Goal: Task Accomplishment & Management: Use online tool/utility

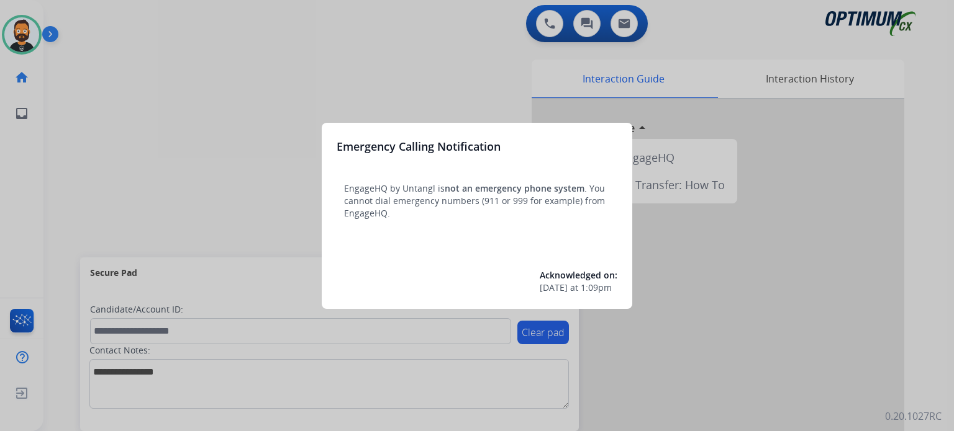
click at [330, 138] on div "Emergency Calling Notification EngageHQ by Untangl is not an emergency phone sy…" at bounding box center [477, 216] width 310 height 186
click at [269, 132] on div at bounding box center [477, 215] width 954 height 431
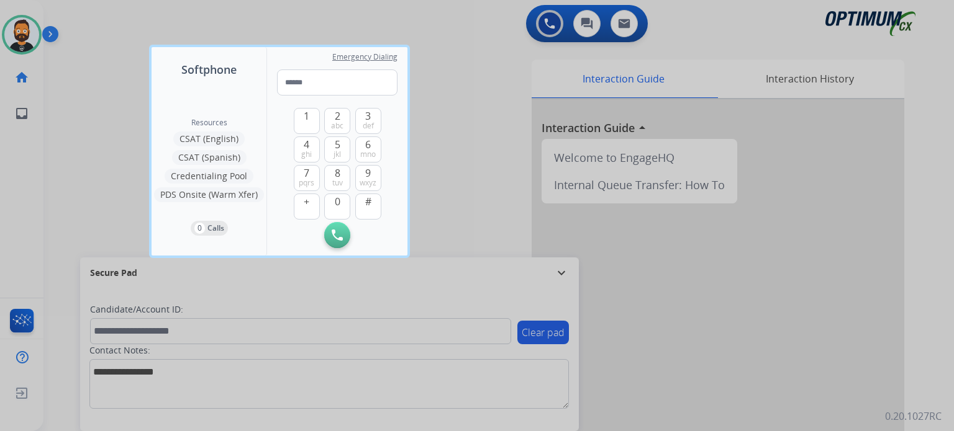
click at [567, 278] on div at bounding box center [477, 215] width 954 height 431
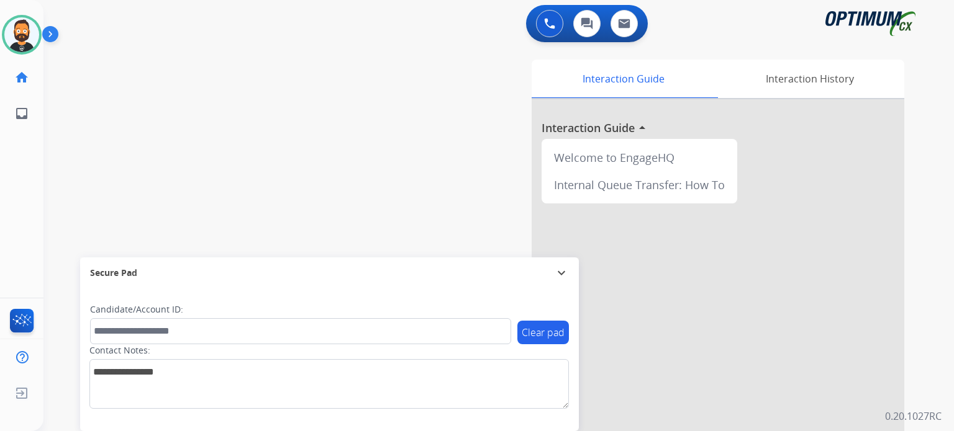
click at [561, 272] on mat-icon "expand_more" at bounding box center [561, 273] width 15 height 15
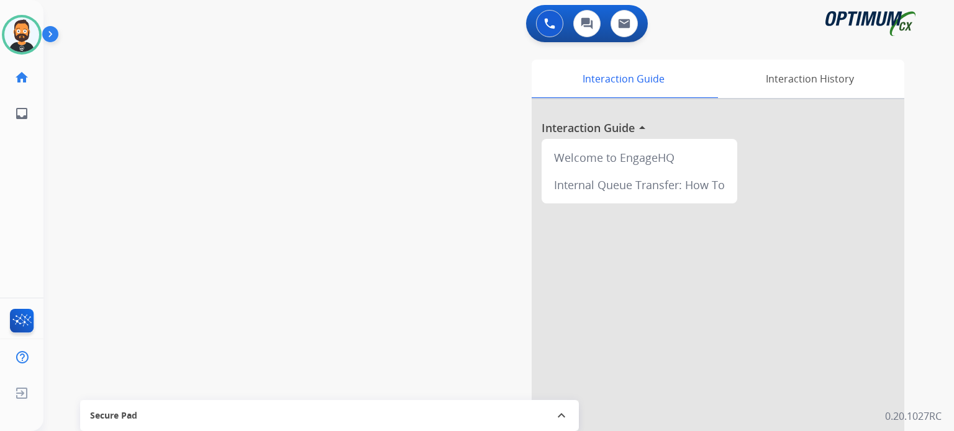
click at [52, 33] on img at bounding box center [52, 37] width 21 height 24
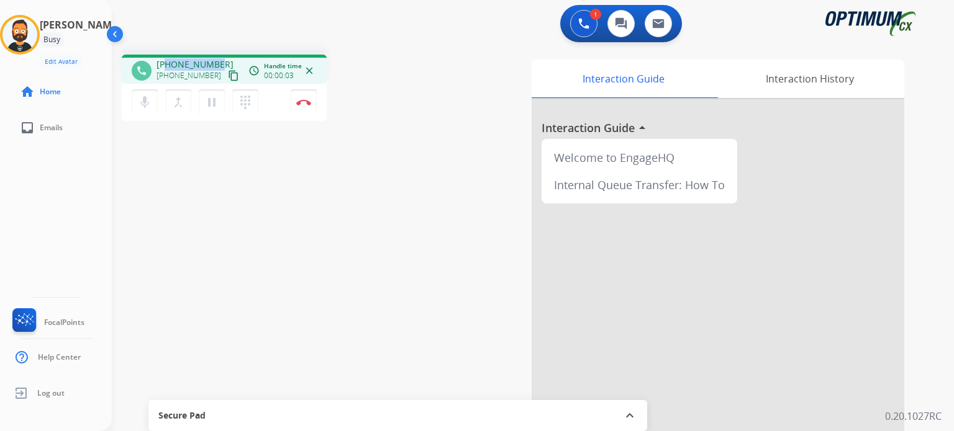
drag, startPoint x: 219, startPoint y: 62, endPoint x: 166, endPoint y: 60, distance: 52.2
click at [168, 63] on div "[PHONE_NUMBER] [PHONE_NUMBER] content_copy" at bounding box center [198, 70] width 84 height 25
copy span "4254428959"
click at [302, 97] on button "Disconnect" at bounding box center [304, 102] width 26 height 26
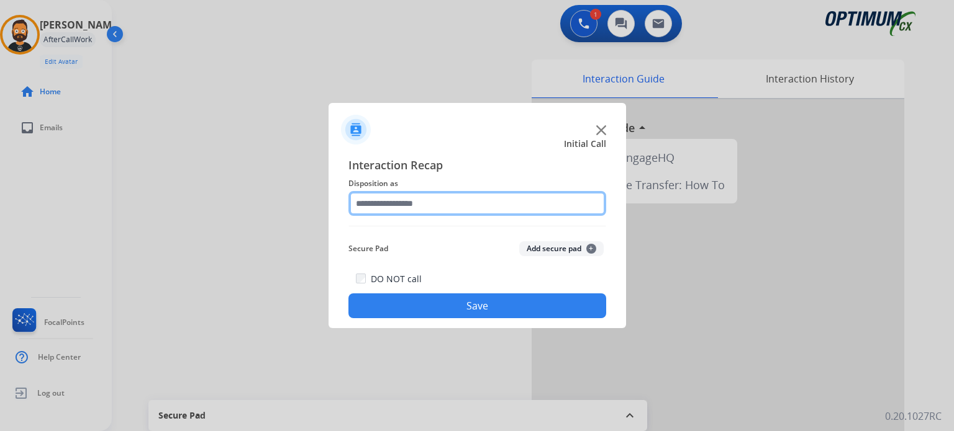
click at [412, 206] on input "text" at bounding box center [477, 203] width 258 height 25
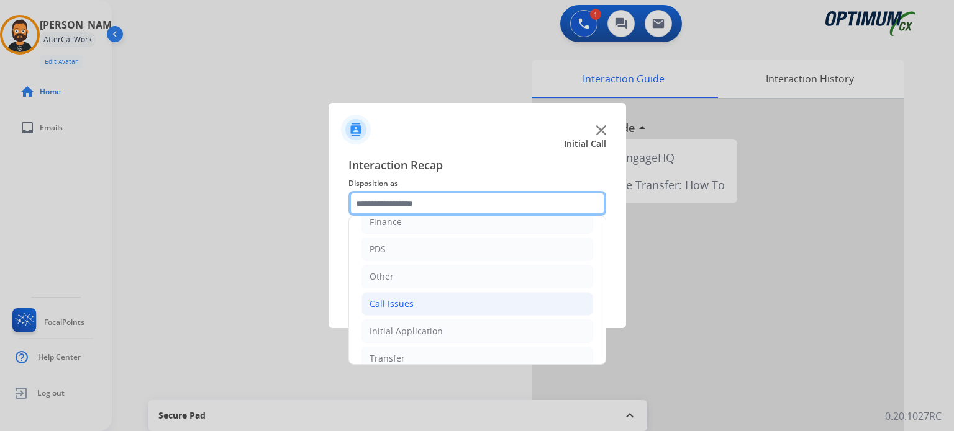
scroll to position [82, 0]
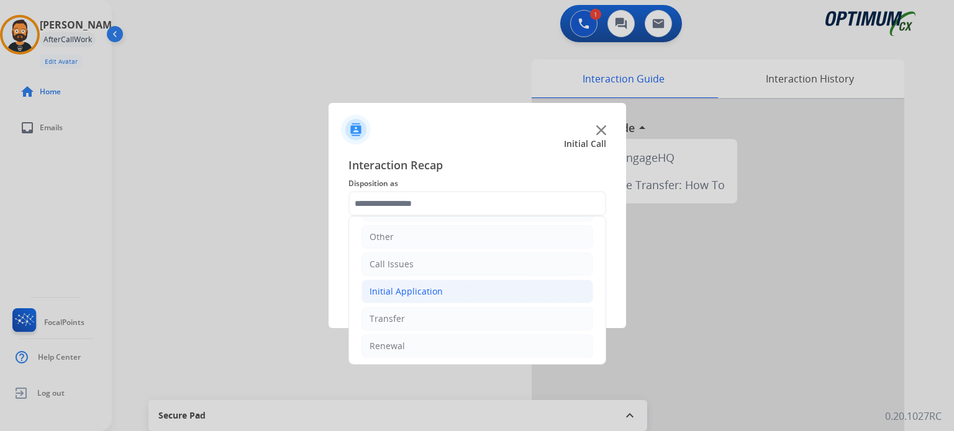
click at [425, 292] on div "Initial Application" at bounding box center [405, 292] width 73 height 12
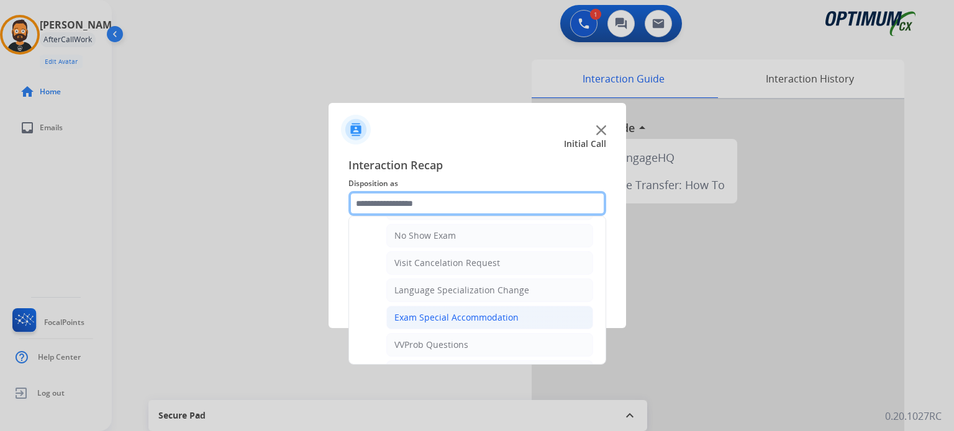
scroll to position [579, 0]
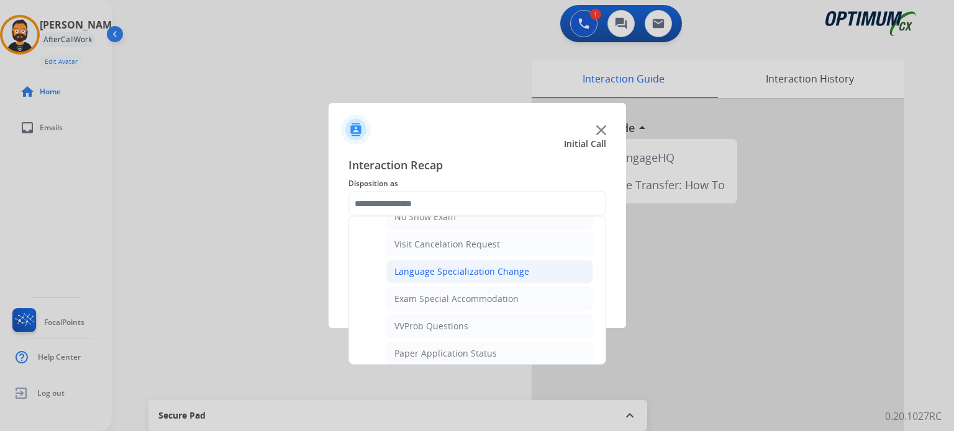
click at [469, 266] on div "Language Specialization Change" at bounding box center [461, 272] width 135 height 12
type input "**********"
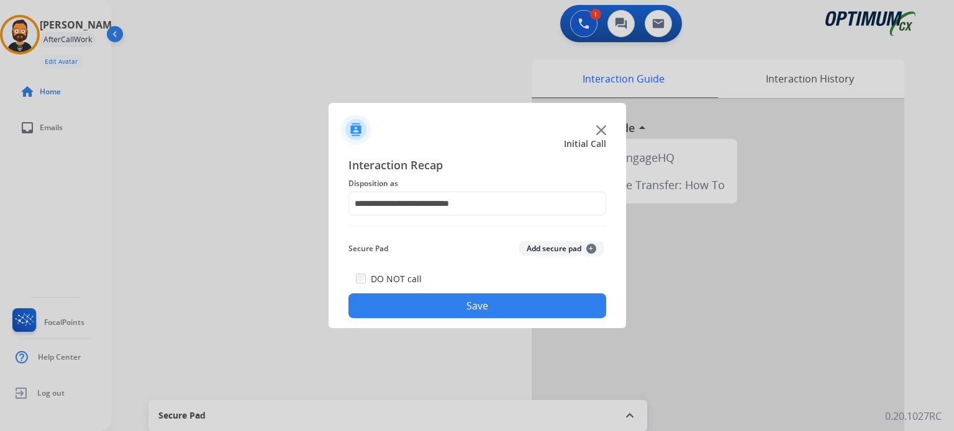
click at [460, 302] on button "Save" at bounding box center [477, 306] width 258 height 25
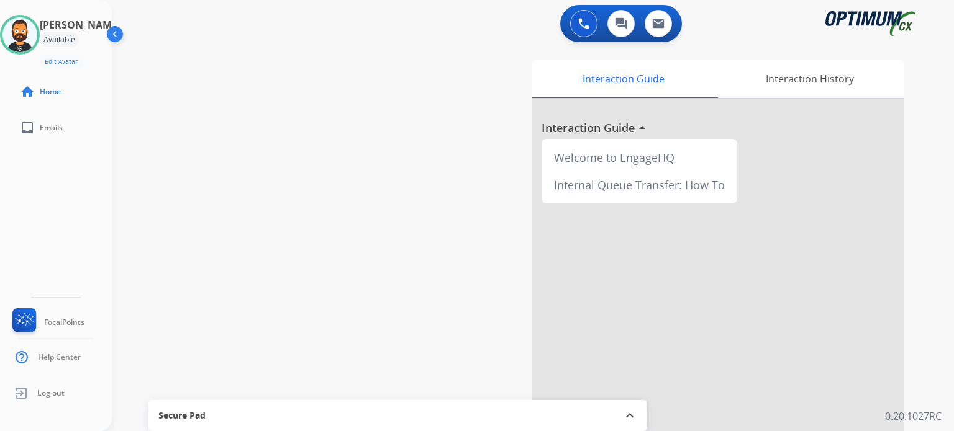
click at [271, 72] on div "swap_horiz Break voice bridge close_fullscreen Connect 3-Way Call merge_type Se…" at bounding box center [518, 304] width 812 height 518
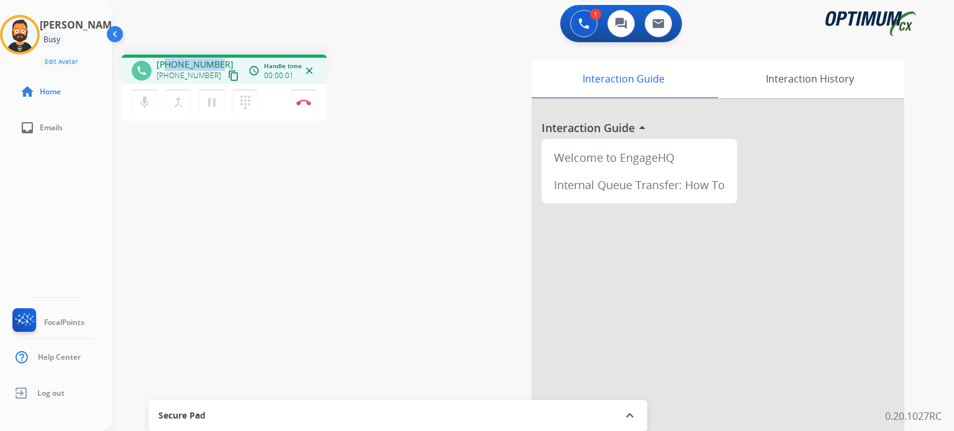
drag, startPoint x: 217, startPoint y: 64, endPoint x: 169, endPoint y: 63, distance: 48.4
click at [169, 63] on div "[PHONE_NUMBER] [PHONE_NUMBER] content_copy" at bounding box center [198, 70] width 84 height 25
copy span "4075759720"
click at [309, 101] on img at bounding box center [303, 102] width 15 height 6
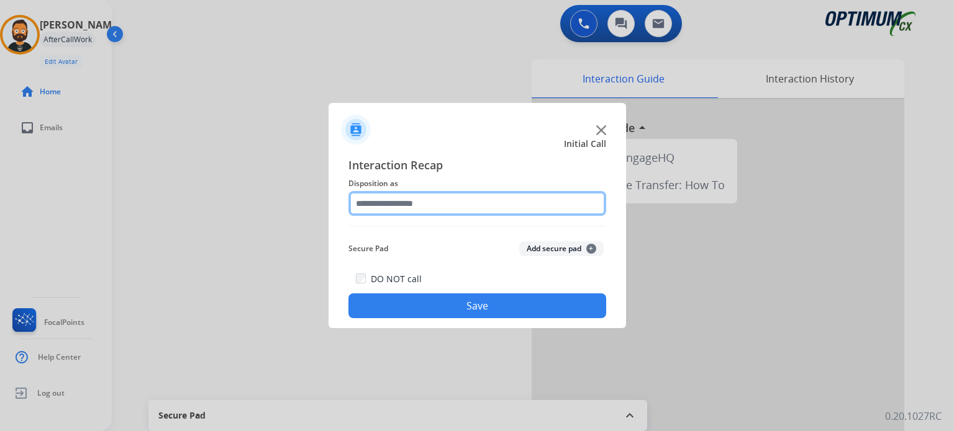
click at [394, 202] on input "text" at bounding box center [477, 203] width 258 height 25
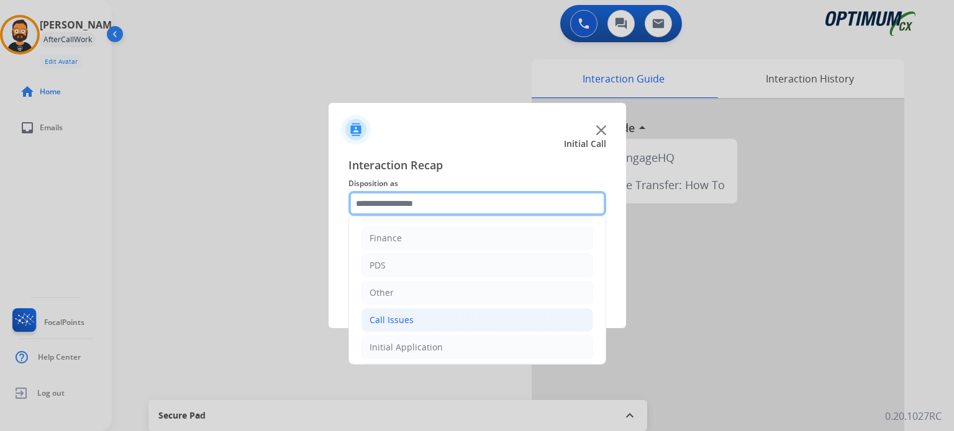
scroll to position [82, 0]
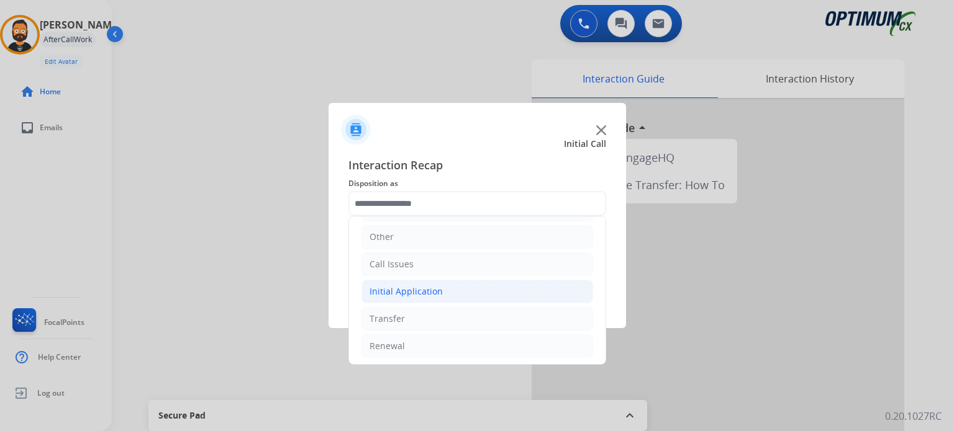
click at [435, 293] on div "Initial Application" at bounding box center [405, 292] width 73 height 12
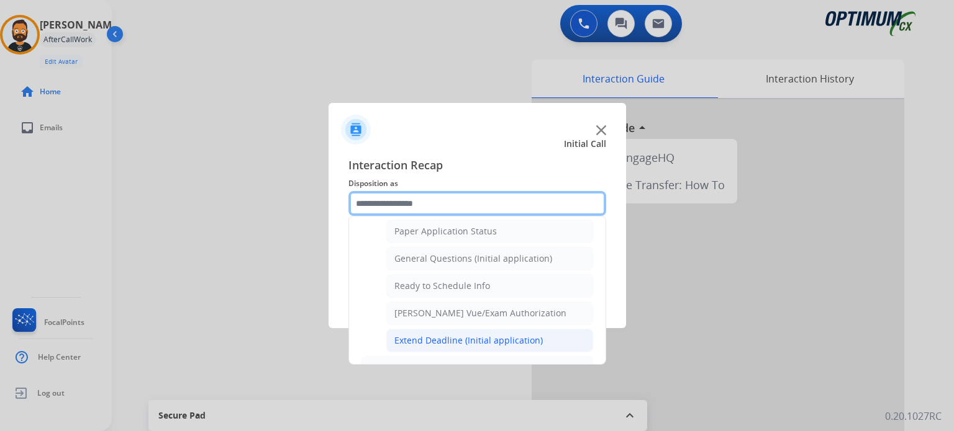
scroll to position [682, 0]
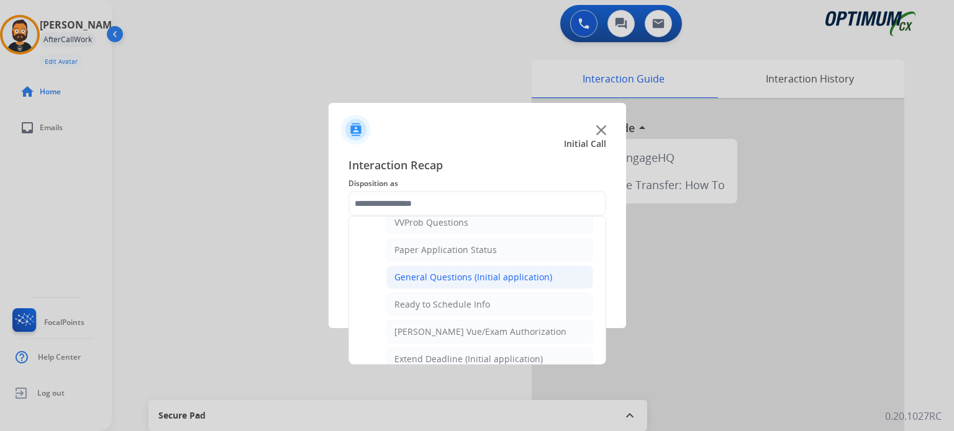
click at [441, 271] on div "General Questions (Initial application)" at bounding box center [473, 277] width 158 height 12
type input "**********"
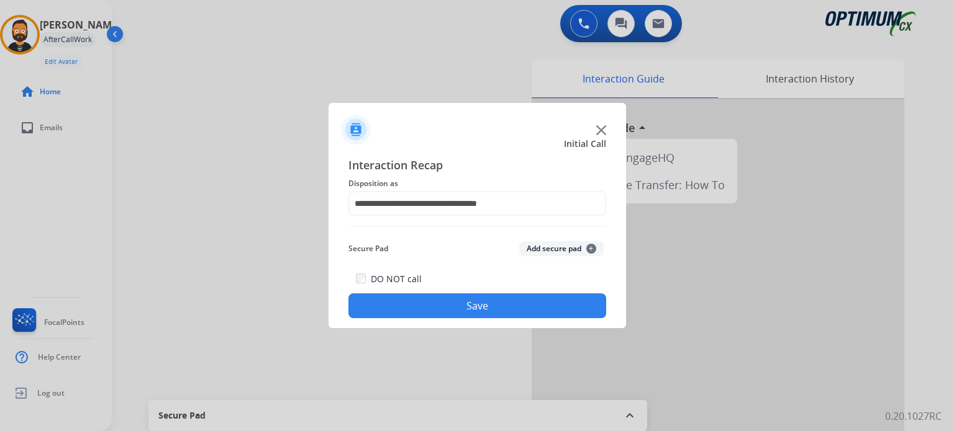
click at [449, 304] on button "Save" at bounding box center [477, 306] width 258 height 25
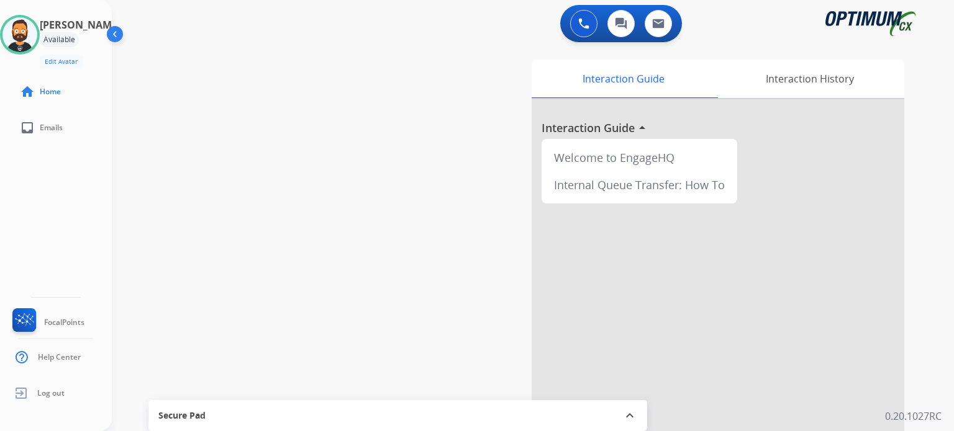
click at [224, 84] on div "swap_horiz Break voice bridge close_fullscreen Connect 3-Way Call merge_type Se…" at bounding box center [518, 304] width 812 height 518
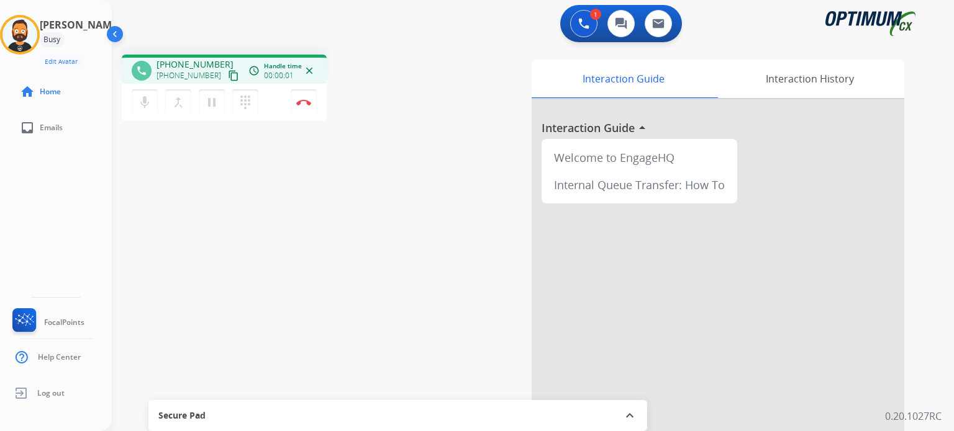
click at [211, 64] on span "[PHONE_NUMBER]" at bounding box center [194, 64] width 77 height 12
drag, startPoint x: 219, startPoint y: 64, endPoint x: 183, endPoint y: 60, distance: 35.7
click at [181, 63] on div "[PHONE_NUMBER] [PHONE_NUMBER] content_copy" at bounding box center [198, 70] width 84 height 25
click at [216, 42] on div "1 Voice Interactions 0 Chat Interactions 0 Email Interactions" at bounding box center [525, 25] width 797 height 40
drag, startPoint x: 216, startPoint y: 61, endPoint x: 165, endPoint y: 55, distance: 51.9
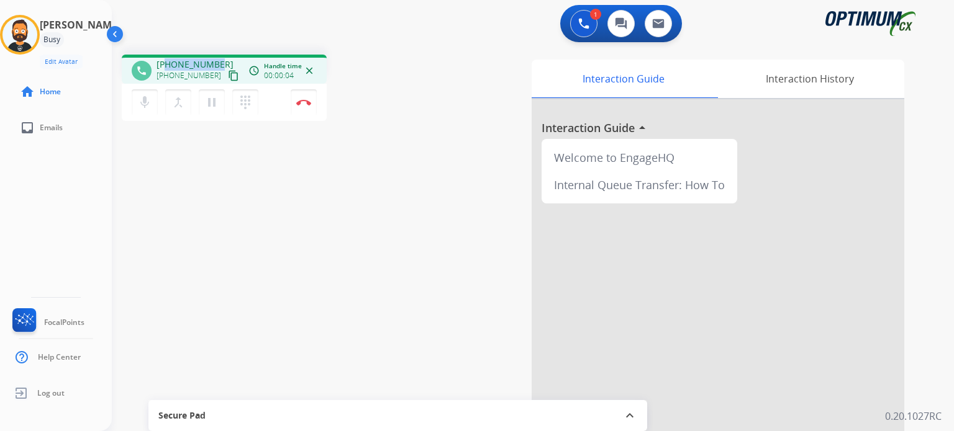
click at [165, 58] on span "[PHONE_NUMBER]" at bounding box center [194, 64] width 77 height 12
copy span "2086471143"
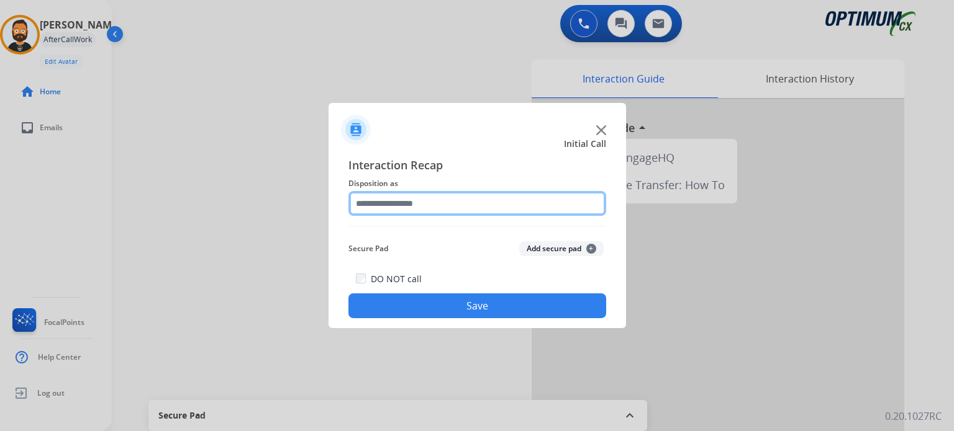
click at [437, 207] on input "text" at bounding box center [477, 203] width 258 height 25
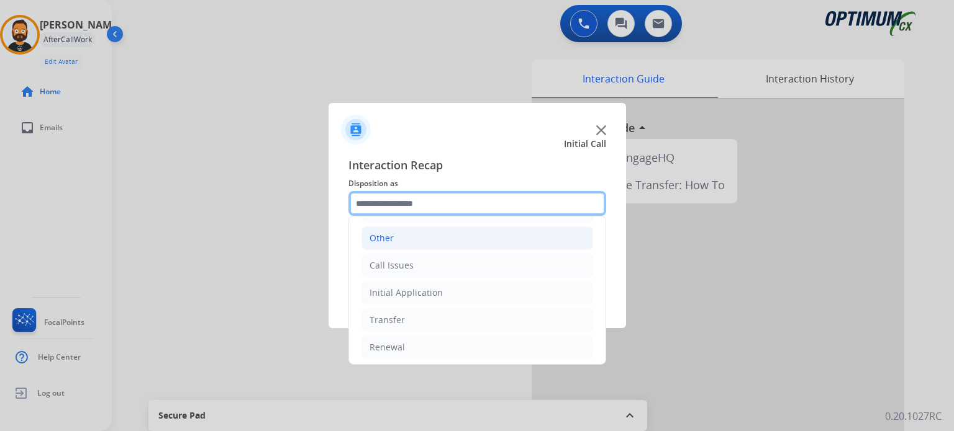
scroll to position [82, 0]
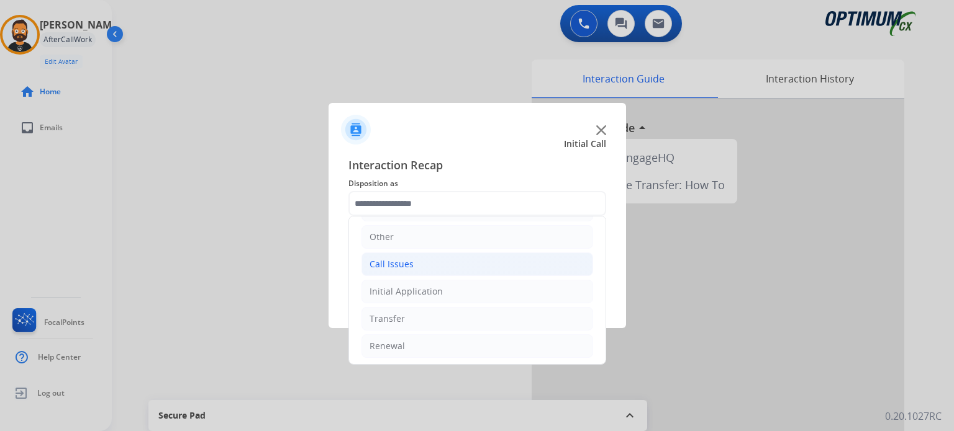
click at [415, 261] on li "Call Issues" at bounding box center [477, 265] width 232 height 24
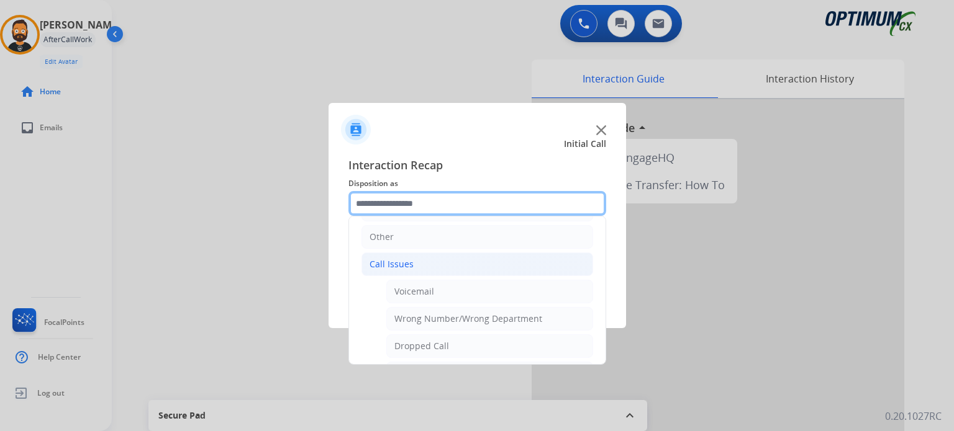
scroll to position [144, 0]
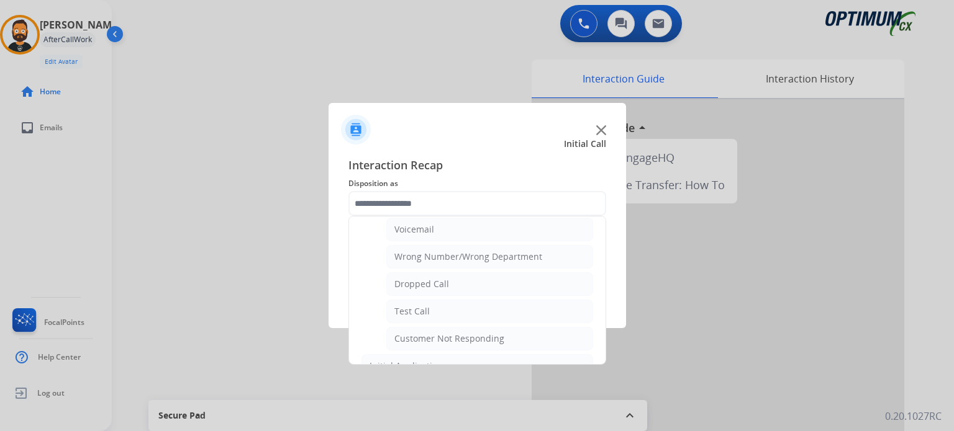
click at [438, 278] on div "Dropped Call" at bounding box center [421, 284] width 55 height 12
type input "**********"
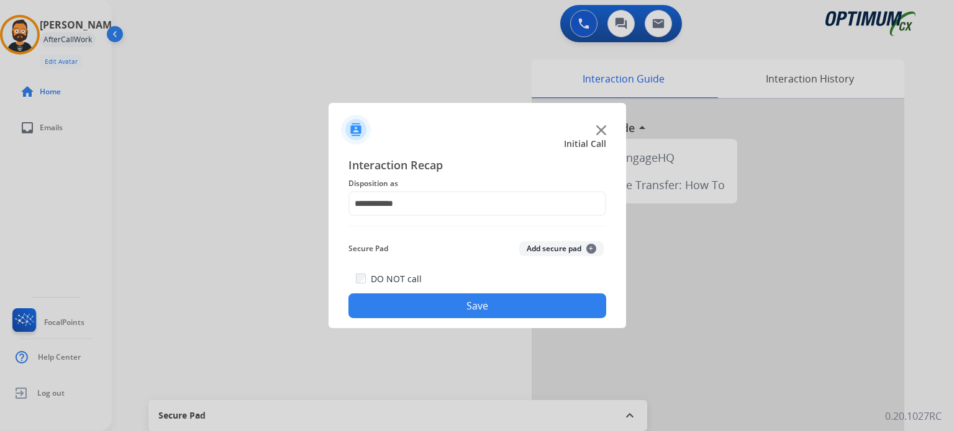
click at [437, 300] on button "Save" at bounding box center [477, 306] width 258 height 25
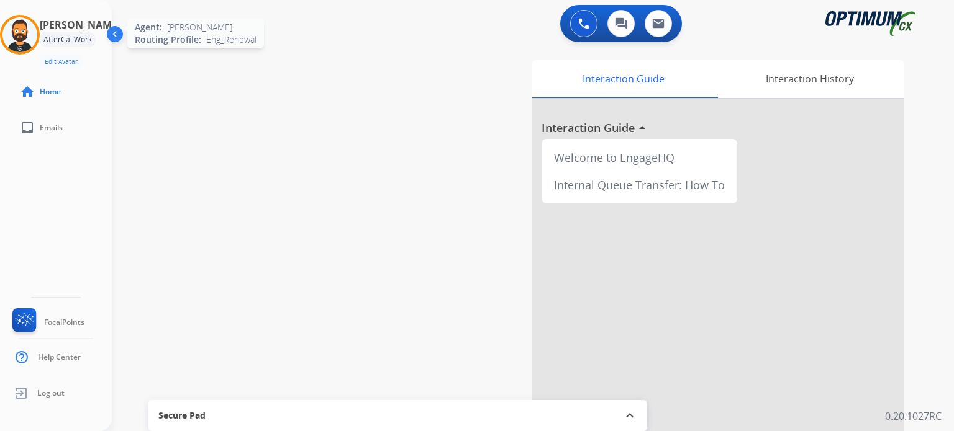
click at [35, 39] on img at bounding box center [19, 34] width 35 height 35
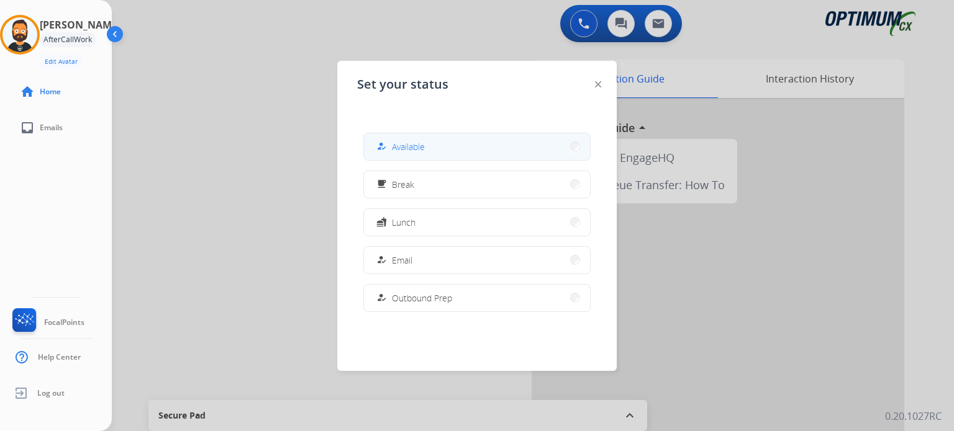
click at [402, 145] on span "Available" at bounding box center [408, 146] width 33 height 13
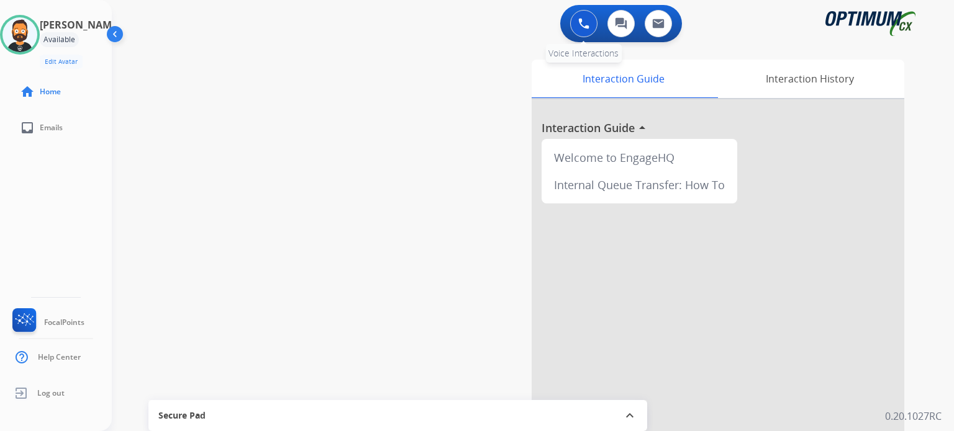
click at [578, 19] on img at bounding box center [583, 23] width 11 height 11
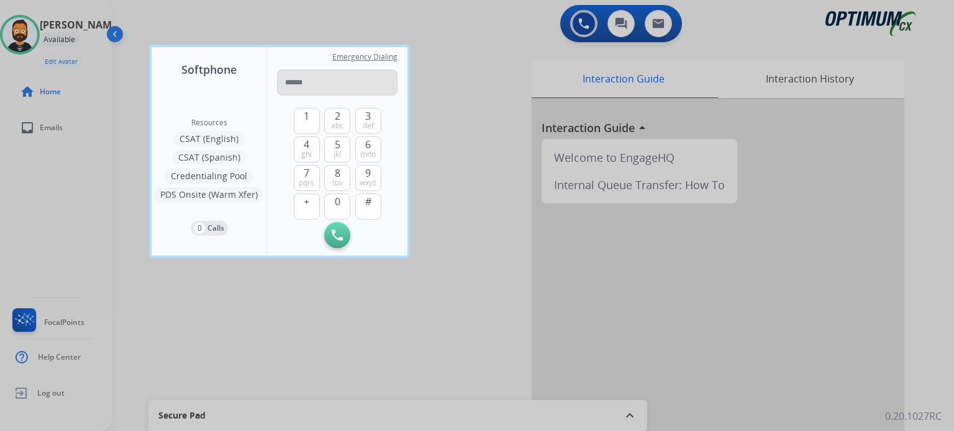
type input "**********"
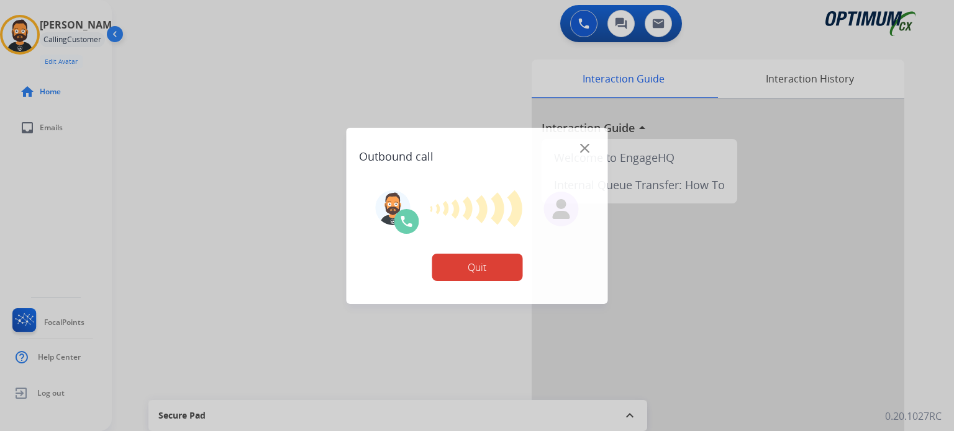
click at [461, 262] on button "Quit" at bounding box center [476, 267] width 91 height 27
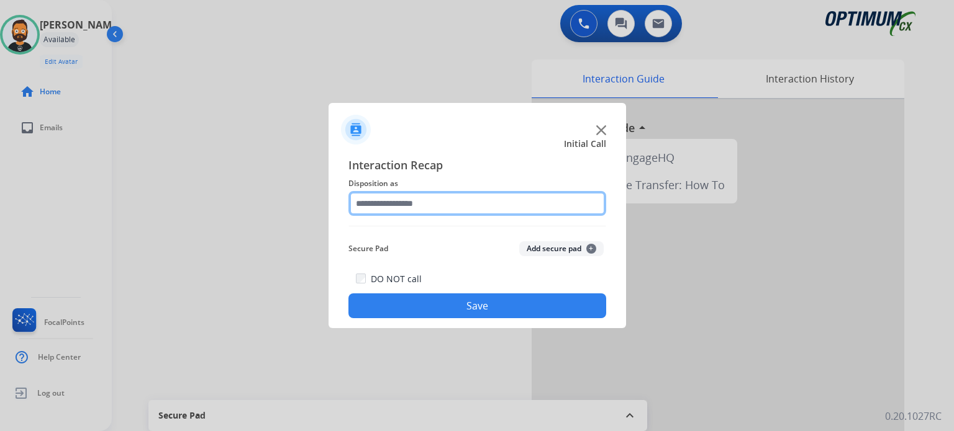
click at [421, 196] on input "text" at bounding box center [477, 203] width 258 height 25
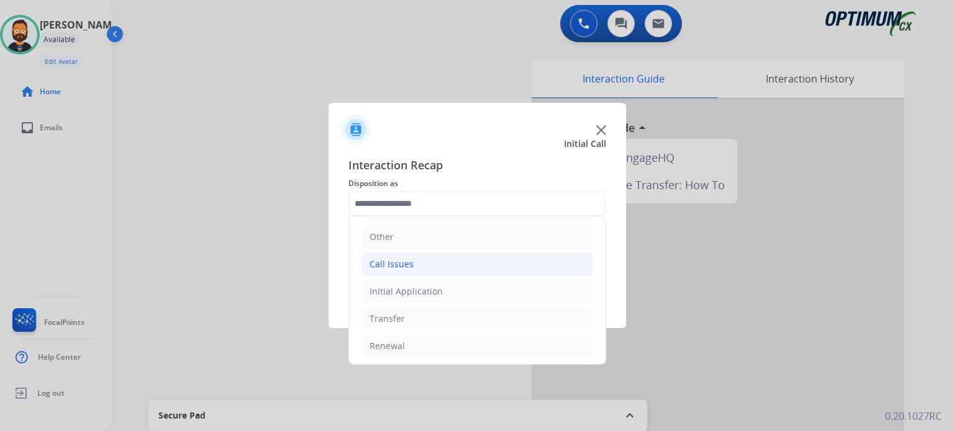
click at [459, 266] on li "Call Issues" at bounding box center [477, 265] width 232 height 24
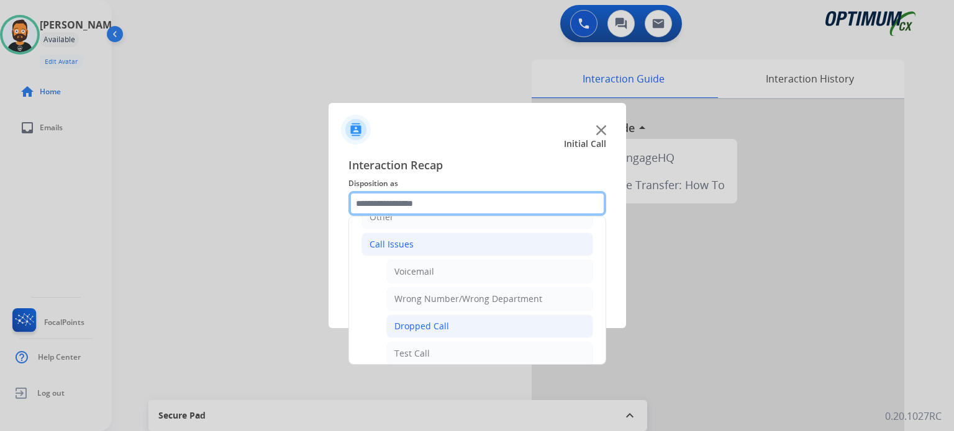
scroll to position [82, 0]
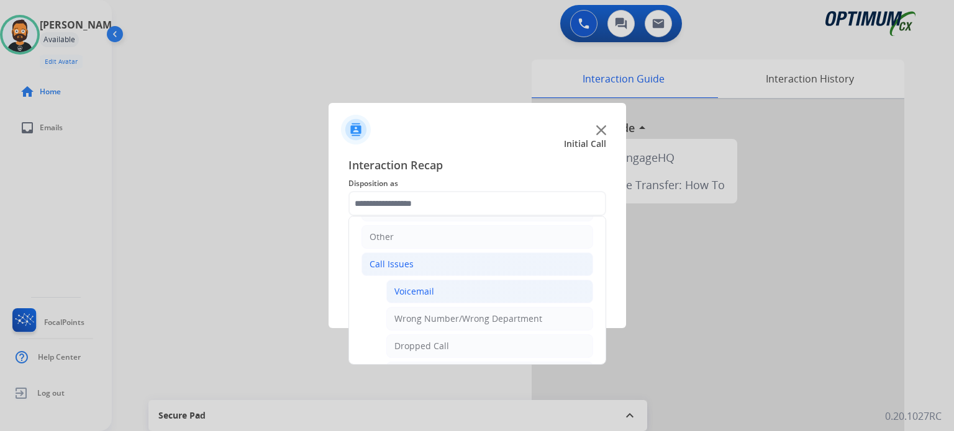
click at [448, 297] on li "Voicemail" at bounding box center [489, 292] width 207 height 24
type input "*********"
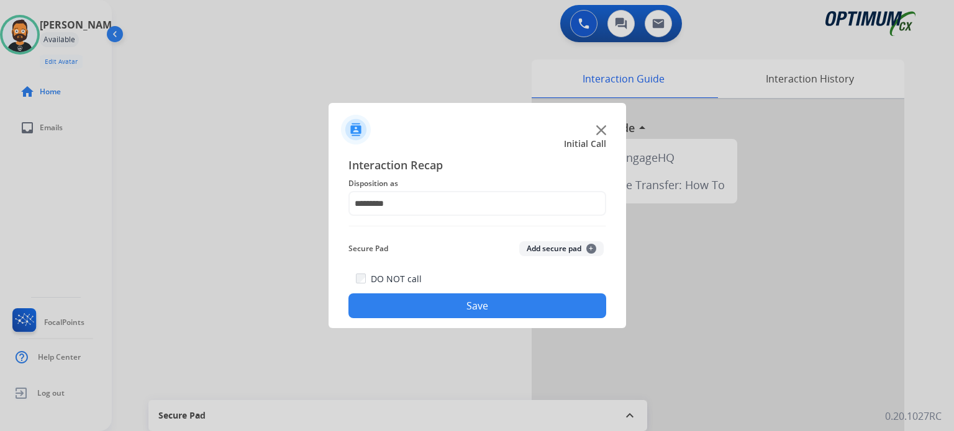
click at [446, 304] on button "Save" at bounding box center [477, 306] width 258 height 25
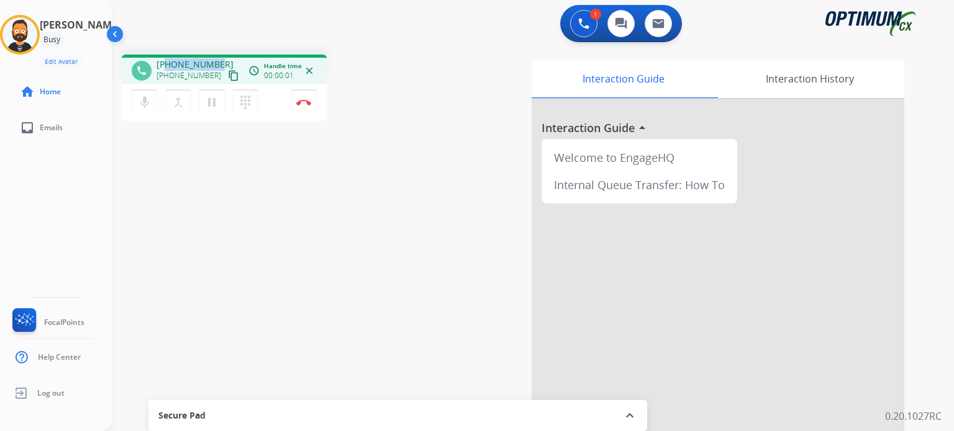
drag, startPoint x: 216, startPoint y: 63, endPoint x: 164, endPoint y: 64, distance: 52.2
click at [164, 64] on div "[PHONE_NUMBER] [PHONE_NUMBER] content_copy" at bounding box center [198, 70] width 84 height 25
copy span "9415441113"
click at [310, 106] on button "Disconnect" at bounding box center [304, 102] width 26 height 26
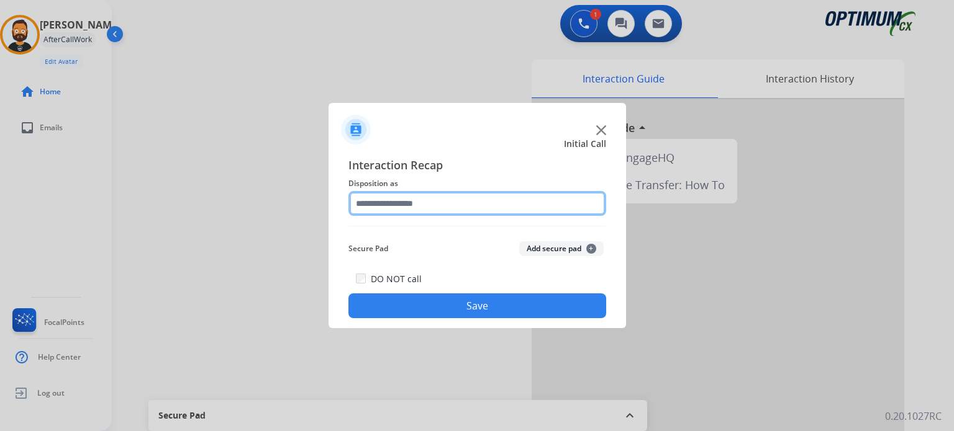
click at [407, 202] on input "text" at bounding box center [477, 203] width 258 height 25
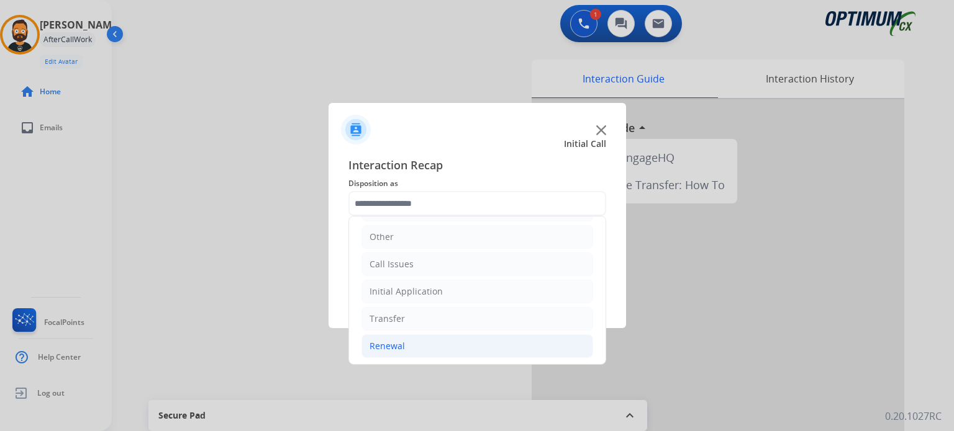
click at [420, 342] on li "Renewal" at bounding box center [477, 347] width 232 height 24
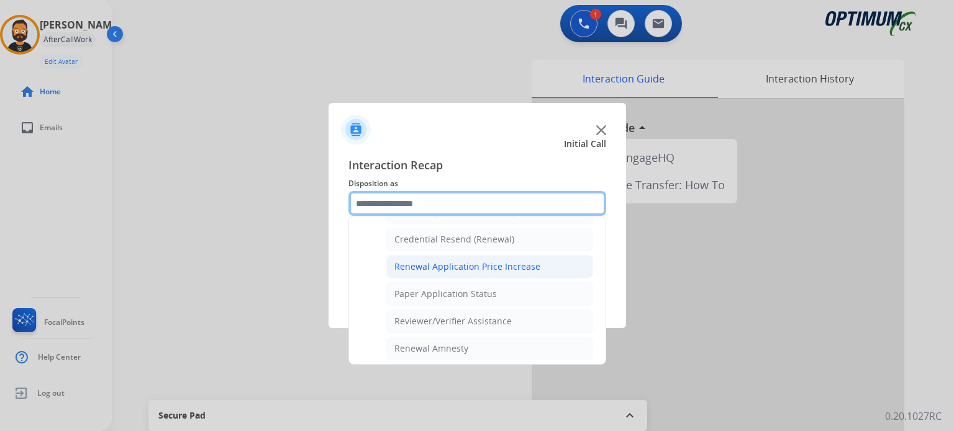
scroll to position [392, 0]
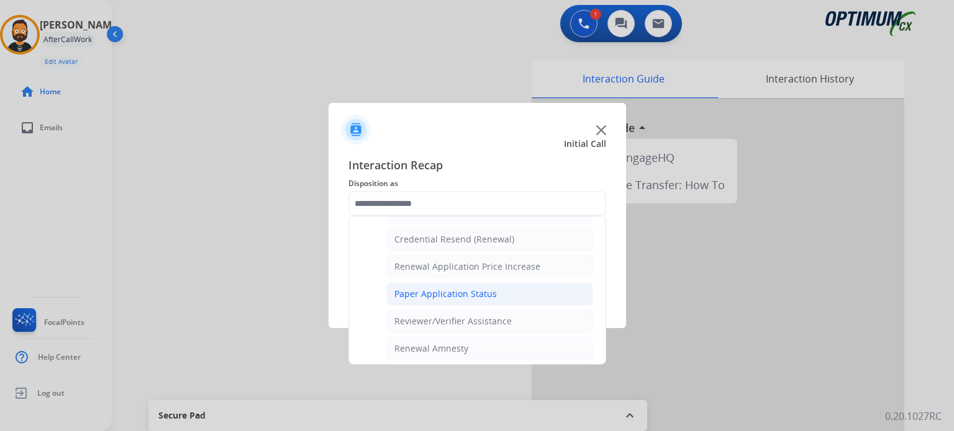
click at [432, 295] on div "Paper Application Status" at bounding box center [445, 294] width 102 height 12
type input "**********"
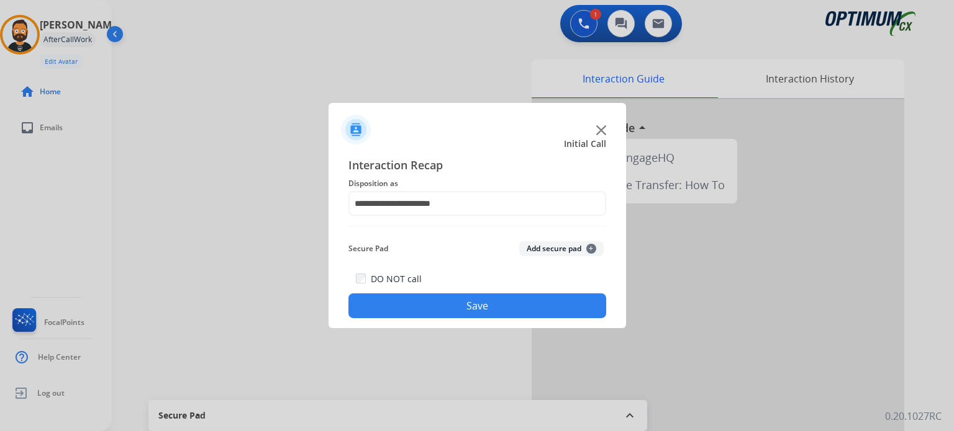
drag, startPoint x: 435, startPoint y: 305, endPoint x: 218, endPoint y: 4, distance: 370.8
click at [435, 305] on button "Save" at bounding box center [477, 306] width 258 height 25
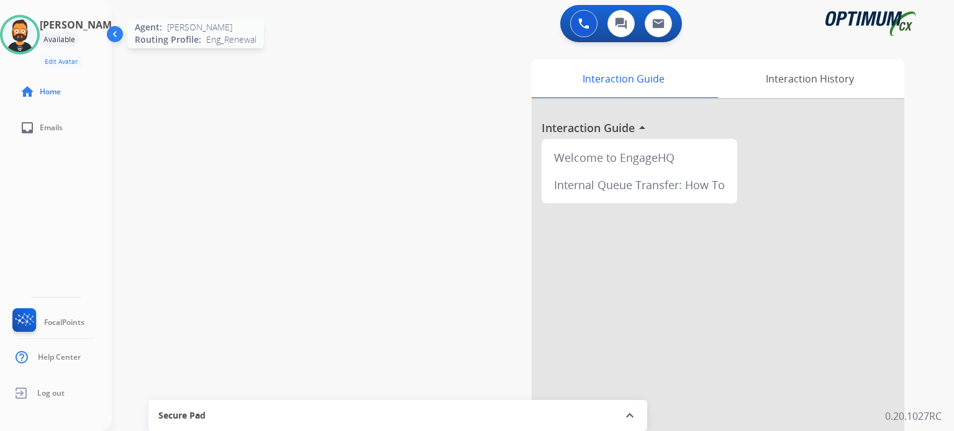
click at [25, 32] on img at bounding box center [19, 34] width 35 height 35
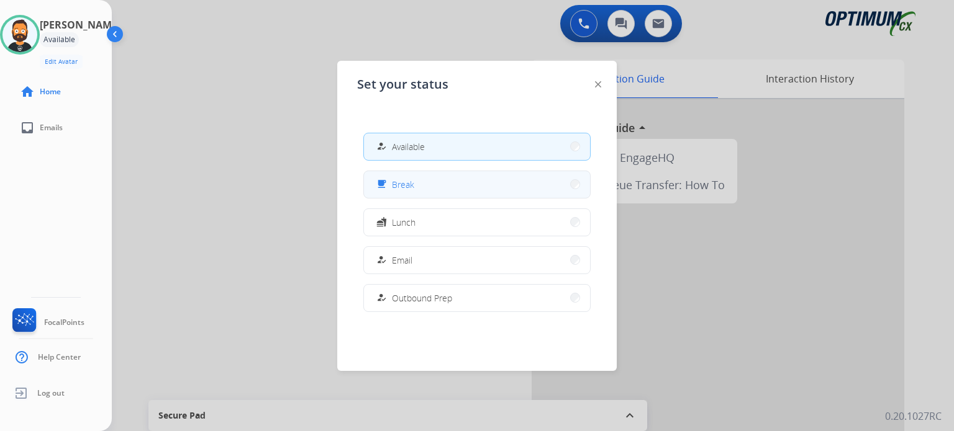
click at [435, 192] on button "free_breakfast Break" at bounding box center [477, 184] width 226 height 27
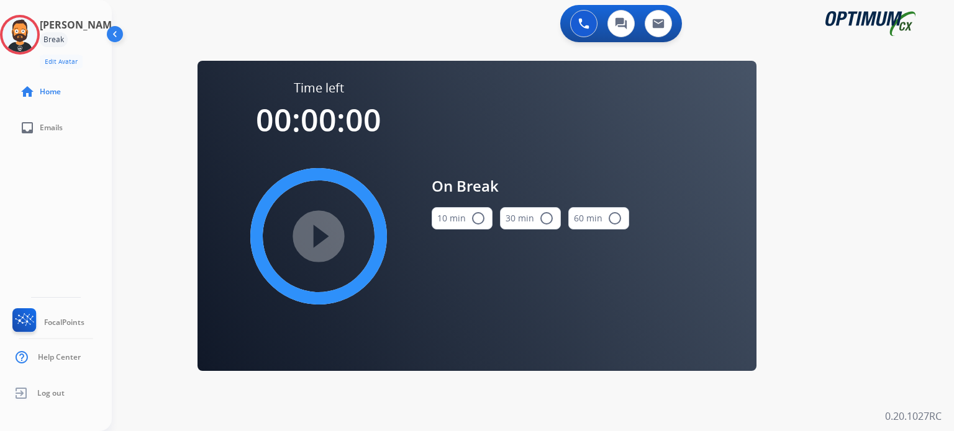
click at [464, 224] on button "10 min radio_button_unchecked" at bounding box center [461, 218] width 61 height 22
click at [318, 229] on mat-icon "play_circle_filled" at bounding box center [318, 236] width 15 height 15
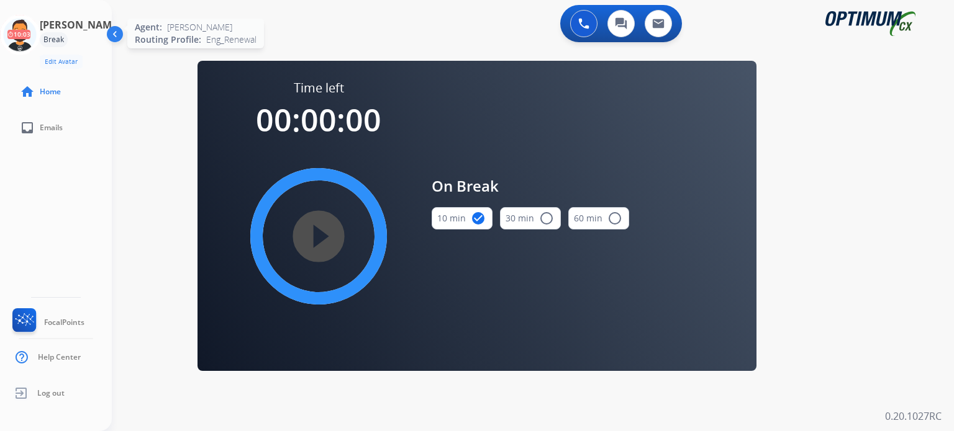
click at [34, 40] on icon at bounding box center [20, 35] width 40 height 40
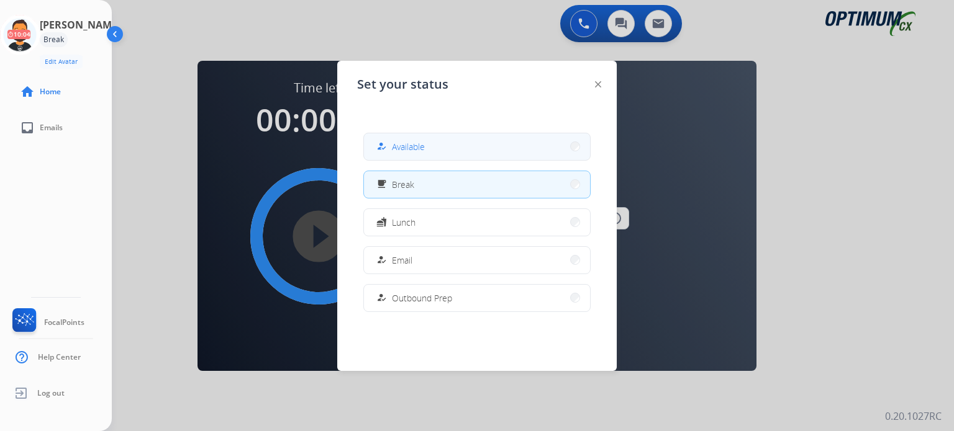
click at [394, 142] on div "how_to_reg Available" at bounding box center [399, 146] width 51 height 15
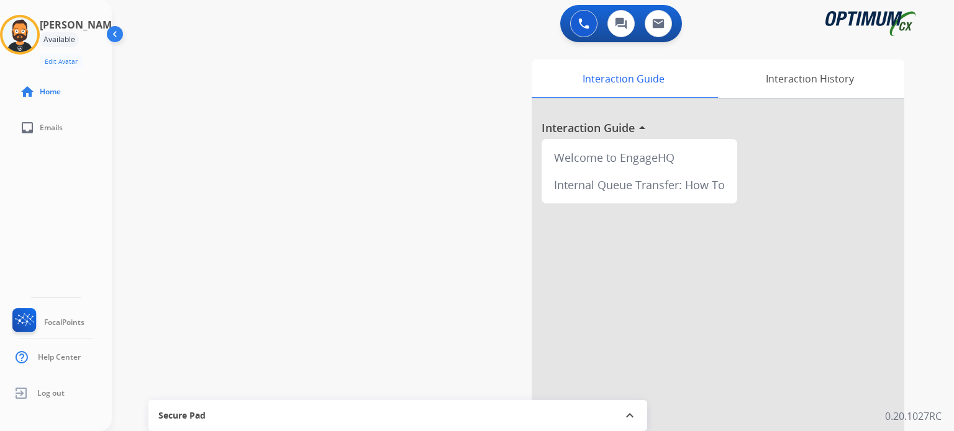
click at [267, 109] on div "swap_horiz Break voice bridge close_fullscreen Connect 3-Way Call merge_type Se…" at bounding box center [518, 304] width 812 height 518
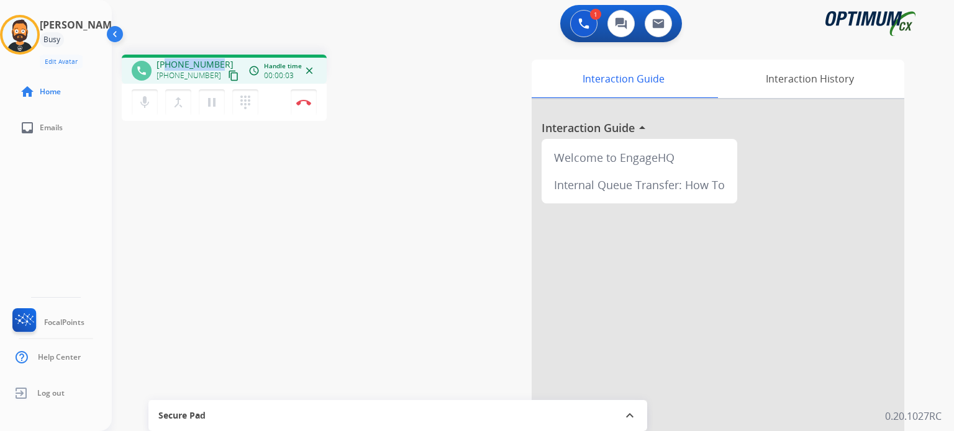
drag, startPoint x: 217, startPoint y: 63, endPoint x: 165, endPoint y: 60, distance: 52.2
click at [165, 60] on div "[PHONE_NUMBER] [PHONE_NUMBER] content_copy" at bounding box center [198, 70] width 84 height 25
copy span "6063315375"
click at [211, 102] on mat-icon "pause" at bounding box center [211, 102] width 15 height 15
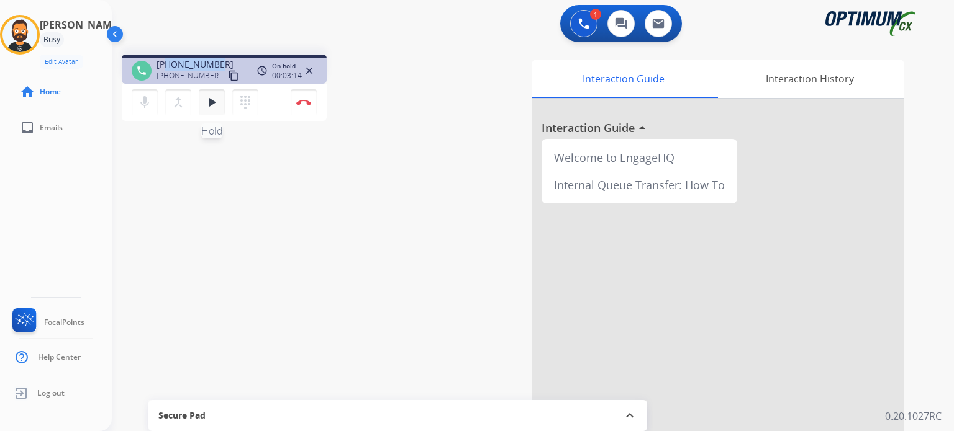
click at [203, 92] on button "play_arrow Hold" at bounding box center [212, 102] width 26 height 26
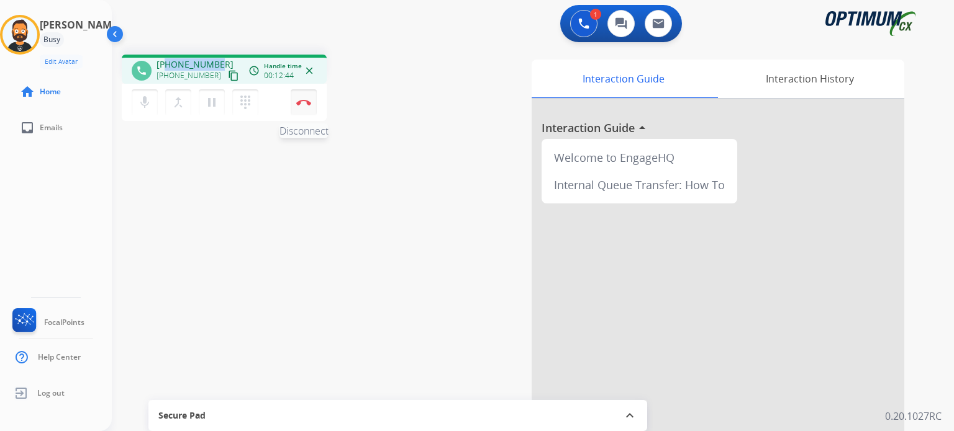
click at [308, 104] on img at bounding box center [303, 102] width 15 height 6
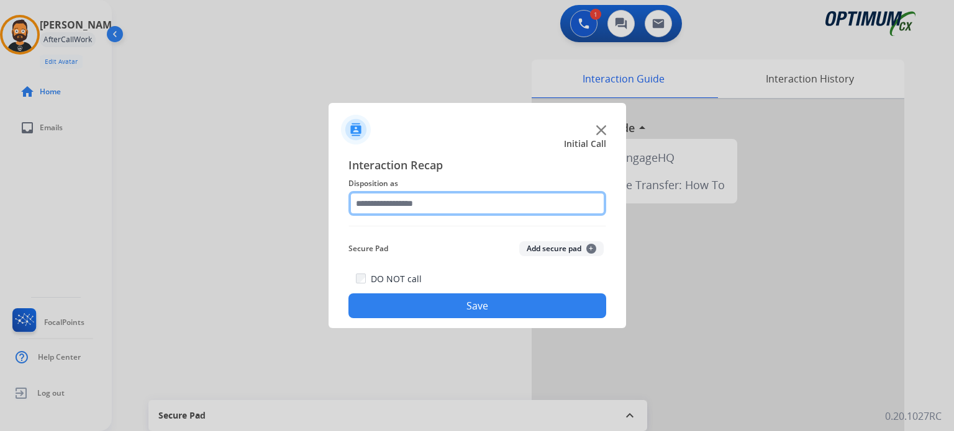
click at [418, 207] on input "text" at bounding box center [477, 203] width 258 height 25
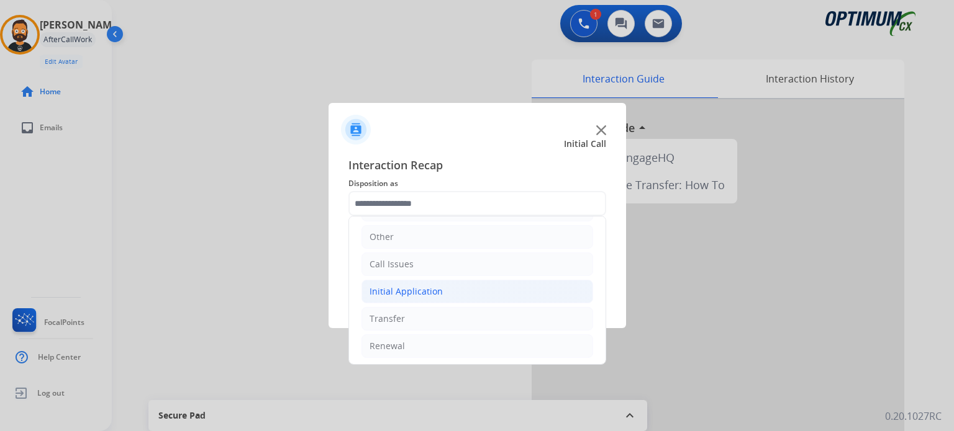
click at [443, 286] on li "Initial Application" at bounding box center [477, 292] width 232 height 24
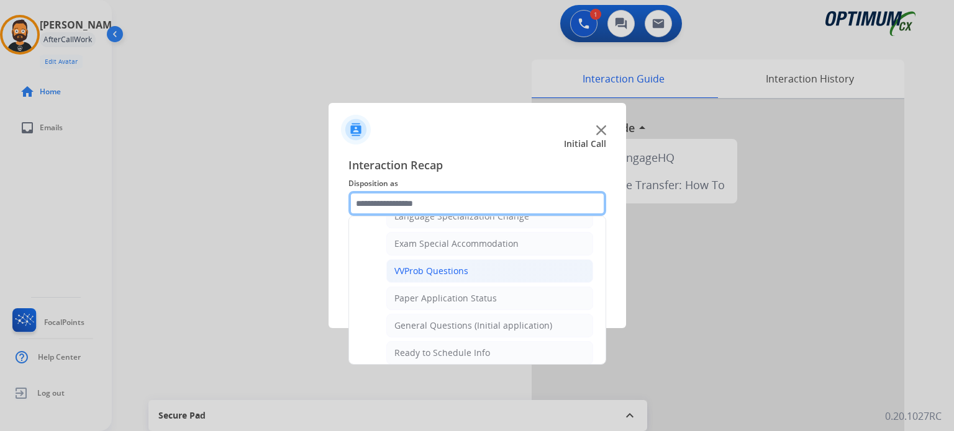
scroll to position [703, 0]
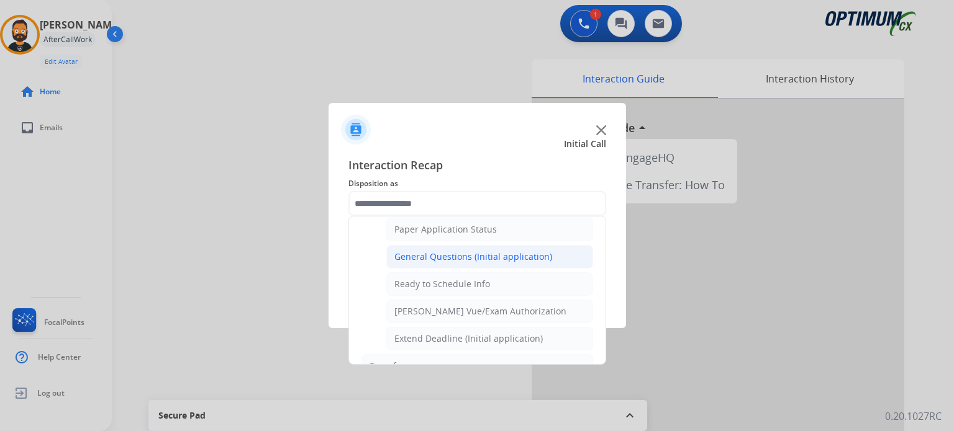
click at [458, 255] on div "General Questions (Initial application)" at bounding box center [473, 257] width 158 height 12
type input "**********"
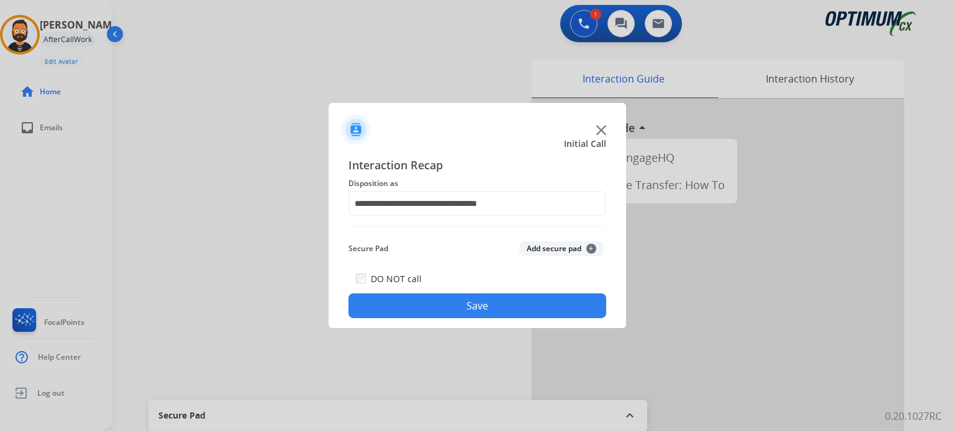
click at [460, 304] on button "Save" at bounding box center [477, 306] width 258 height 25
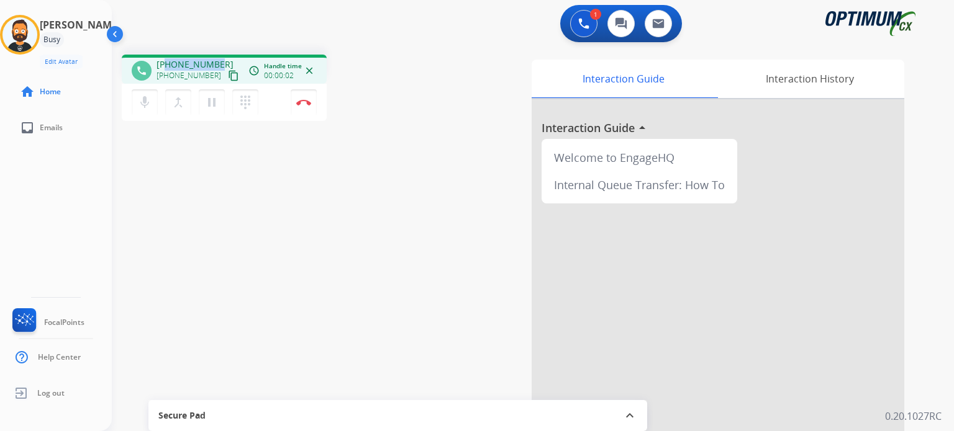
drag, startPoint x: 208, startPoint y: 63, endPoint x: 166, endPoint y: 63, distance: 41.6
click at [166, 63] on div "[PHONE_NUMBER] [PHONE_NUMBER] content_copy" at bounding box center [198, 70] width 84 height 25
copy span "6182109482"
click at [301, 104] on img at bounding box center [303, 102] width 15 height 6
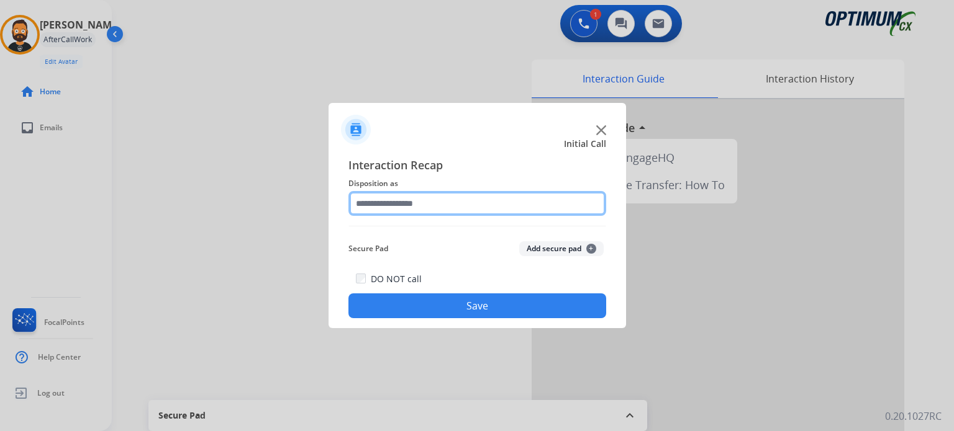
click at [399, 192] on input "text" at bounding box center [477, 203] width 258 height 25
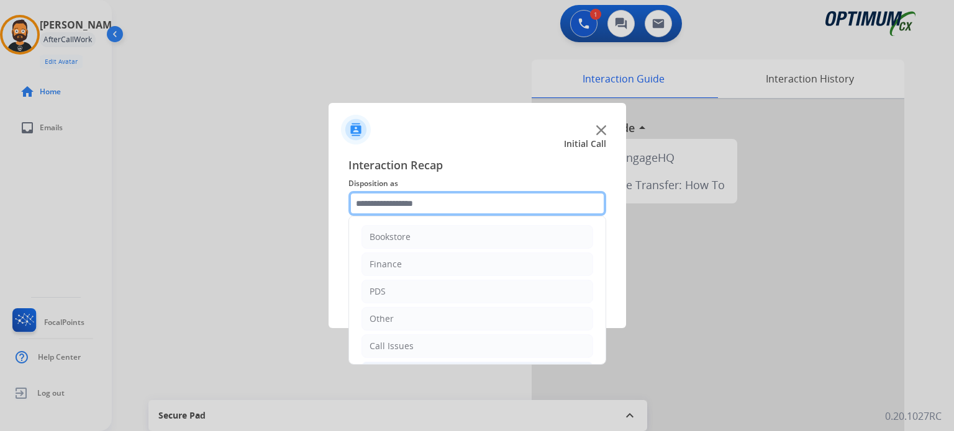
scroll to position [82, 0]
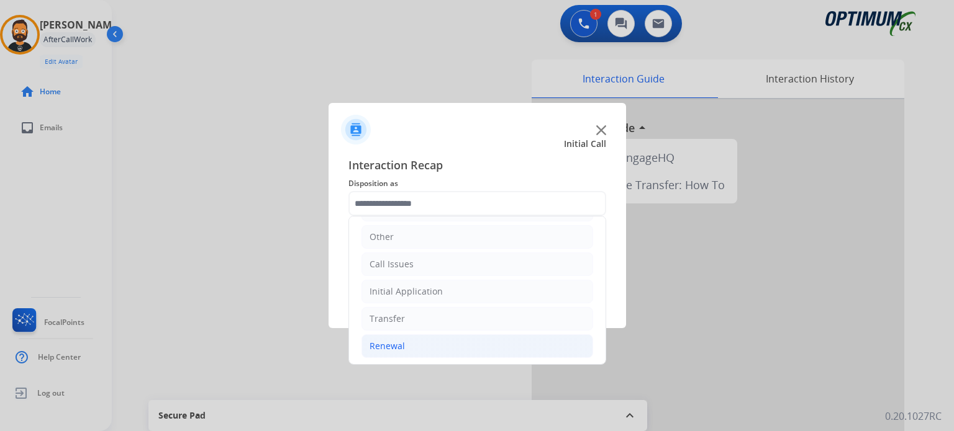
click at [410, 345] on li "Renewal" at bounding box center [477, 347] width 232 height 24
click at [408, 245] on li "Other" at bounding box center [477, 237] width 232 height 24
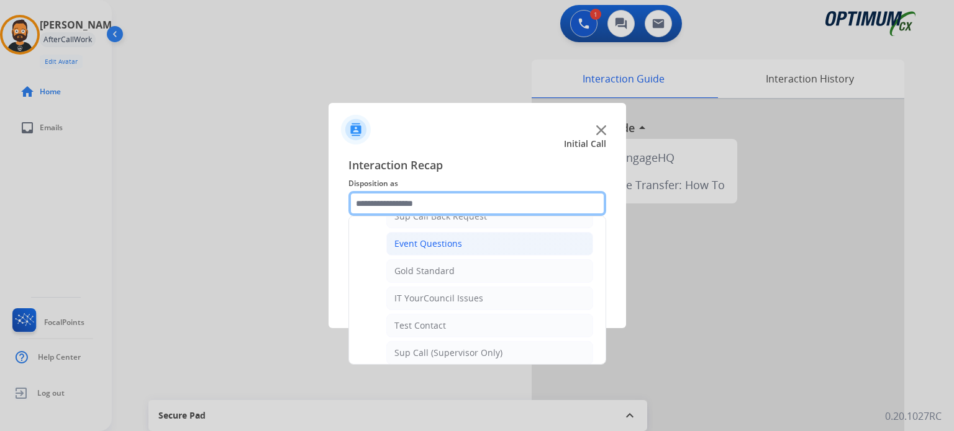
scroll to position [206, 0]
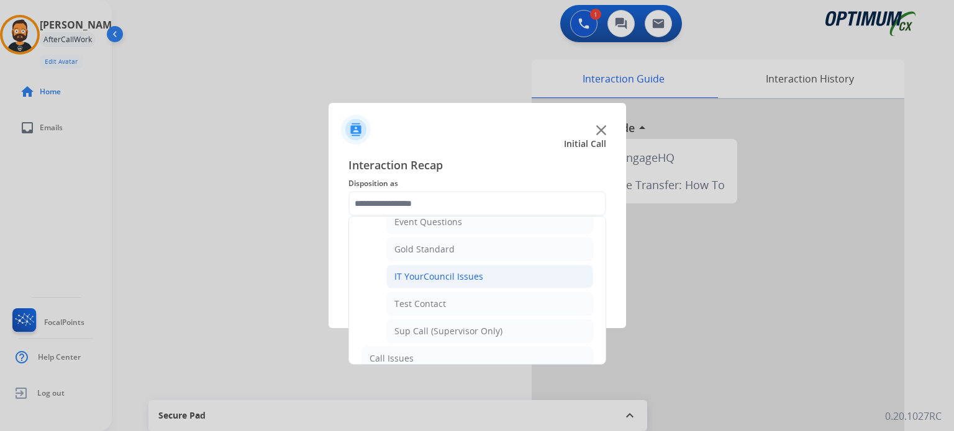
click at [451, 280] on div "IT YourCouncil Issues" at bounding box center [438, 277] width 89 height 12
type input "**********"
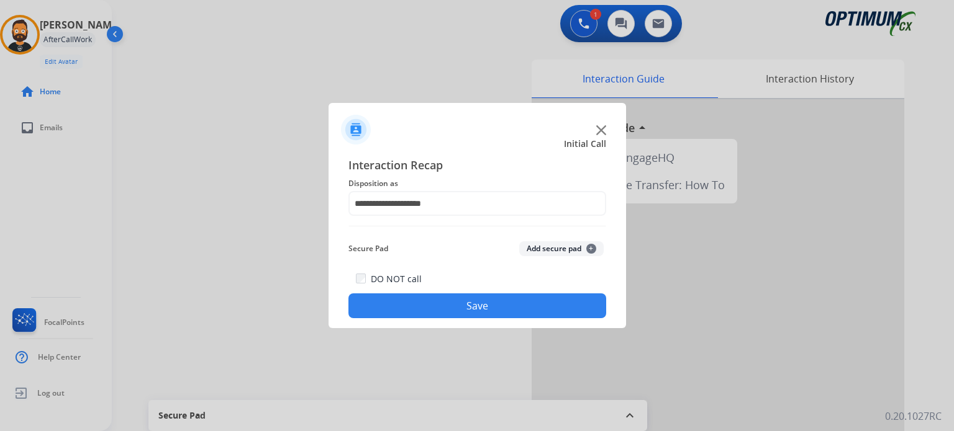
click at [452, 305] on button "Save" at bounding box center [477, 306] width 258 height 25
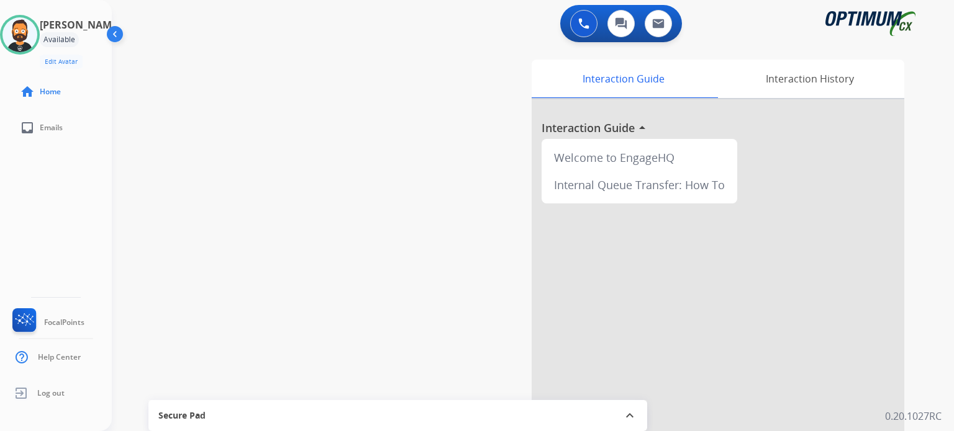
click at [258, 101] on div "swap_horiz Break voice bridge close_fullscreen Connect 3-Way Call merge_type Se…" at bounding box center [518, 304] width 812 height 518
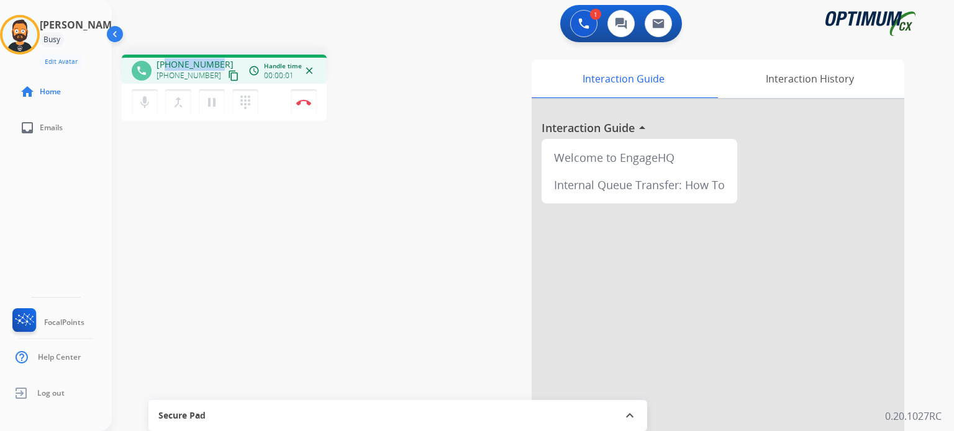
drag, startPoint x: 217, startPoint y: 66, endPoint x: 166, endPoint y: 66, distance: 50.3
click at [166, 66] on div "[PHONE_NUMBER] [PHONE_NUMBER] content_copy" at bounding box center [198, 70] width 84 height 25
copy span "2404816525"
click at [305, 101] on img at bounding box center [303, 102] width 15 height 6
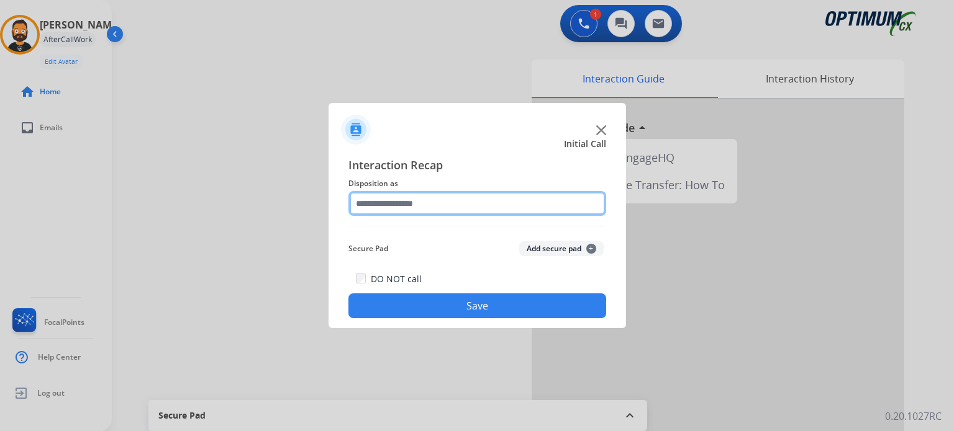
click at [399, 207] on input "text" at bounding box center [477, 203] width 258 height 25
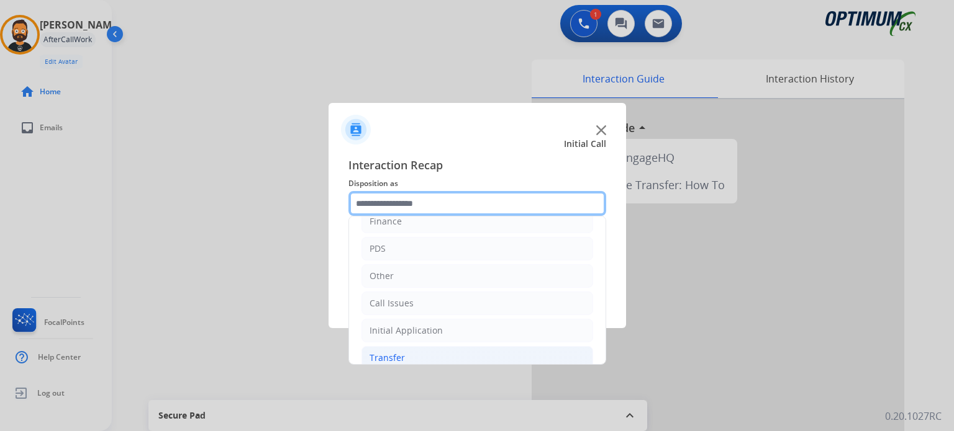
scroll to position [82, 0]
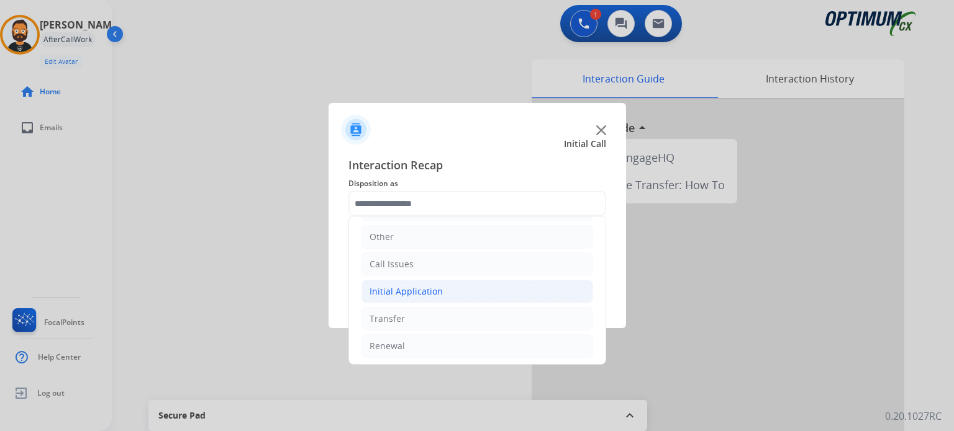
click at [417, 292] on div "Initial Application" at bounding box center [405, 292] width 73 height 12
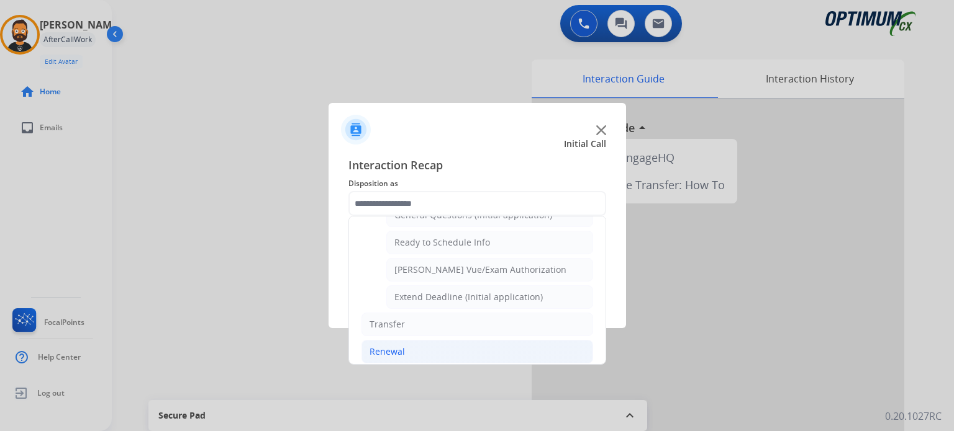
click at [414, 342] on li "Renewal" at bounding box center [477, 352] width 232 height 24
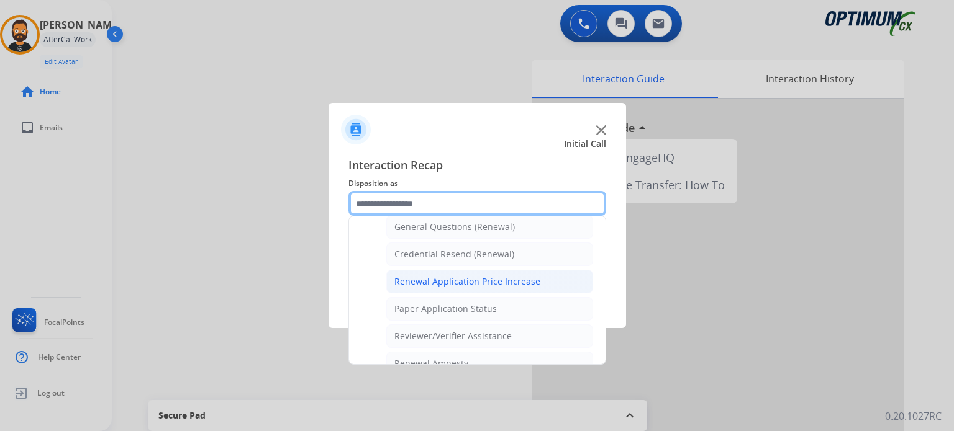
scroll to position [350, 0]
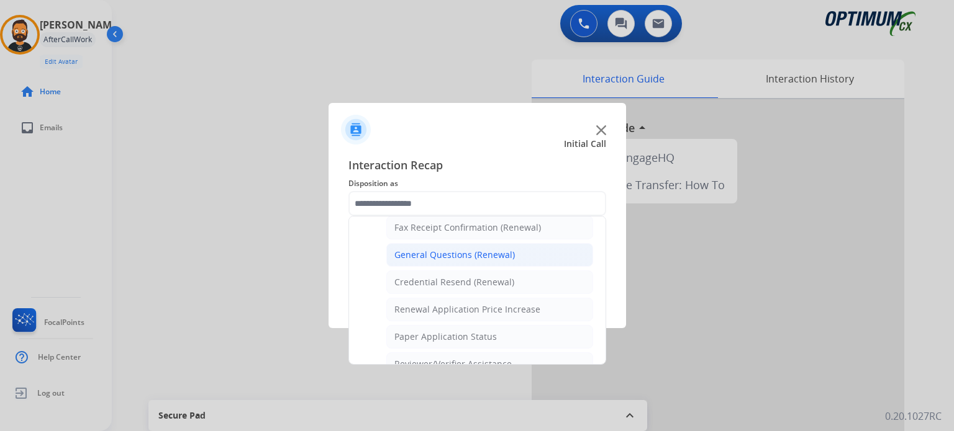
click at [426, 251] on div "General Questions (Renewal)" at bounding box center [454, 255] width 120 height 12
type input "**********"
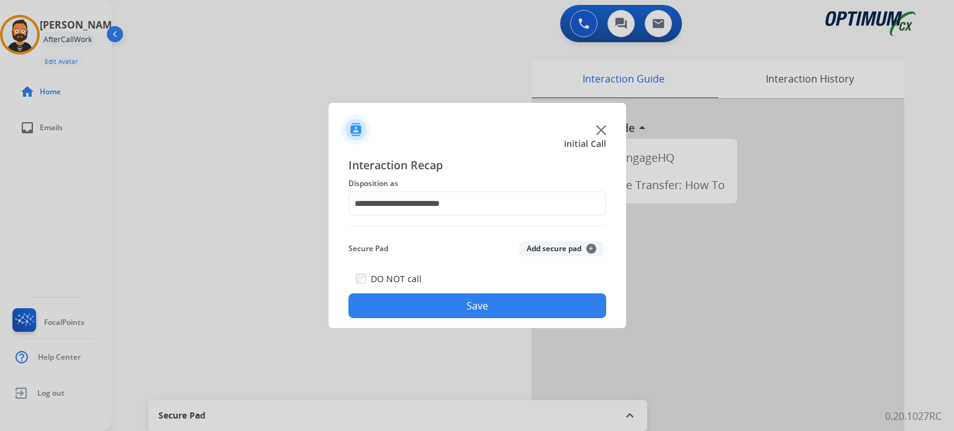
click at [423, 314] on button "Save" at bounding box center [477, 306] width 258 height 25
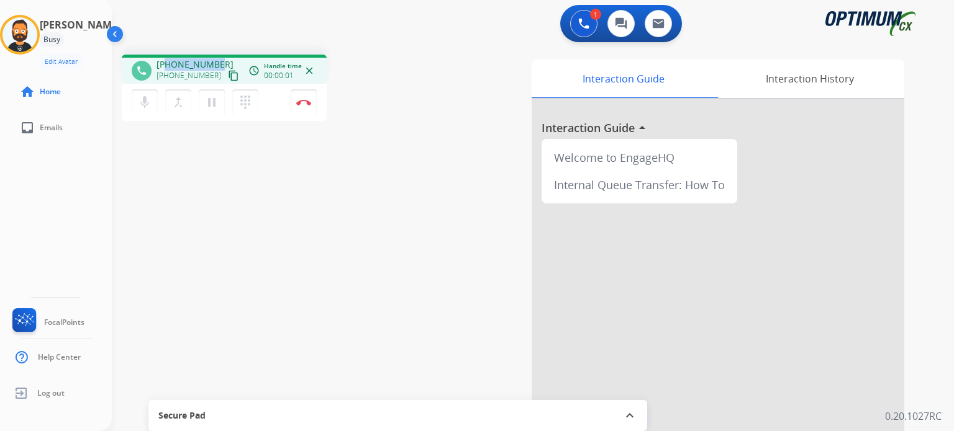
drag, startPoint x: 216, startPoint y: 63, endPoint x: 166, endPoint y: 66, distance: 50.4
click at [166, 66] on span "[PHONE_NUMBER]" at bounding box center [194, 64] width 77 height 12
copy span "9078211591"
click at [306, 104] on img at bounding box center [303, 102] width 15 height 6
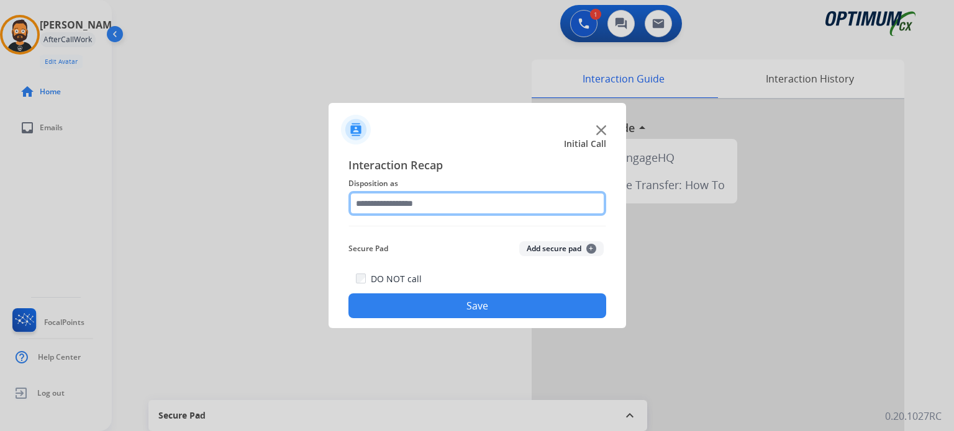
click at [414, 206] on input "text" at bounding box center [477, 203] width 258 height 25
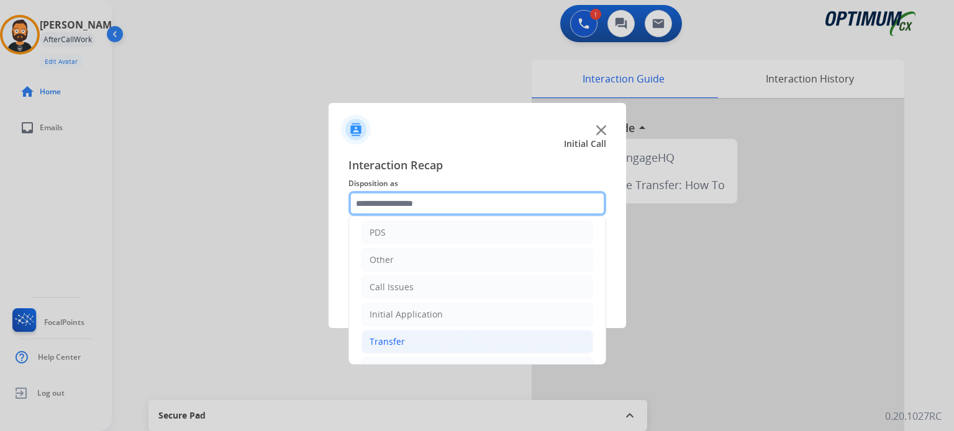
scroll to position [82, 0]
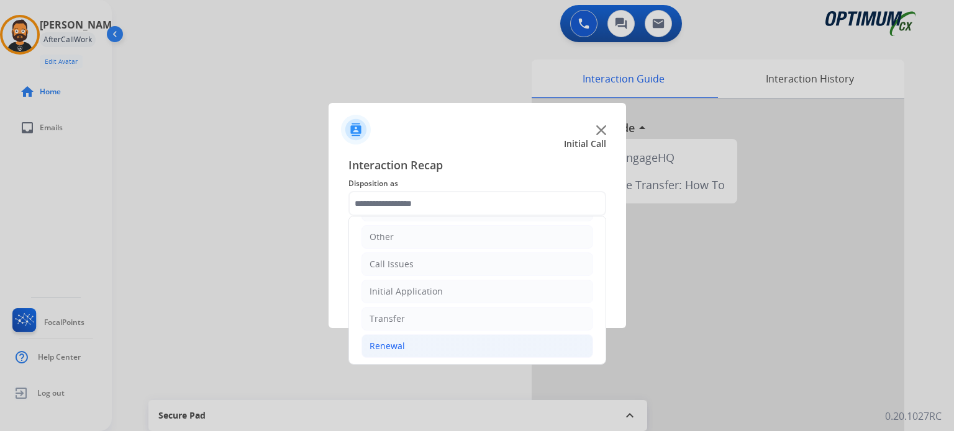
click at [405, 346] on li "Renewal" at bounding box center [477, 347] width 232 height 24
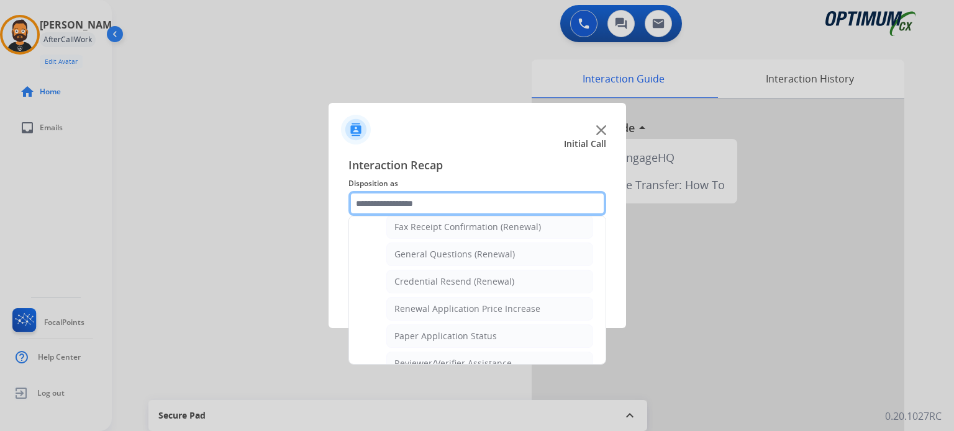
scroll to position [350, 0]
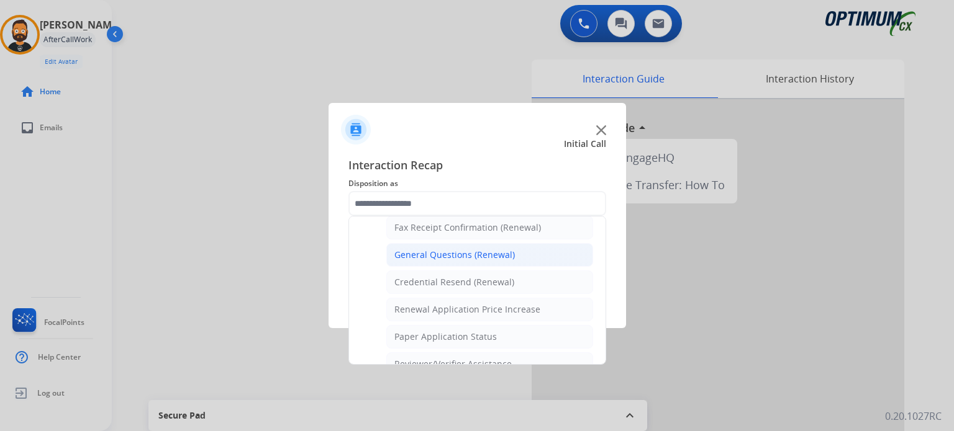
click at [438, 253] on div "General Questions (Renewal)" at bounding box center [454, 255] width 120 height 12
type input "**********"
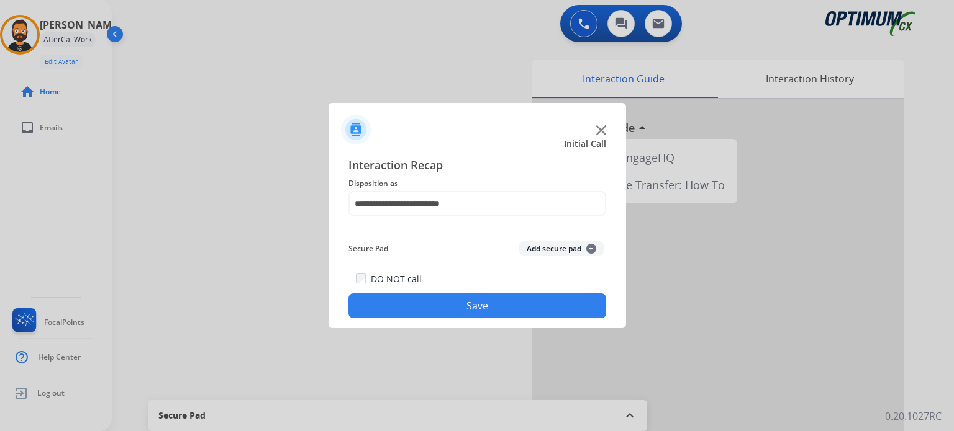
click at [457, 307] on button "Save" at bounding box center [477, 306] width 258 height 25
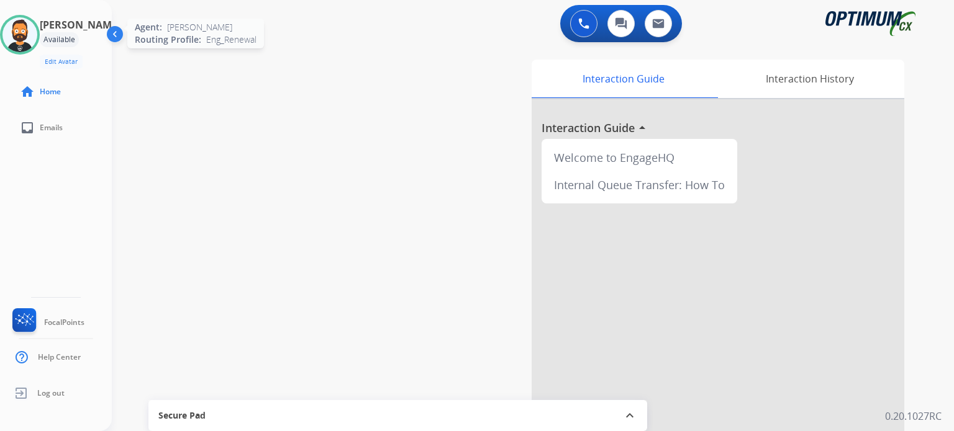
click at [30, 34] on img at bounding box center [19, 34] width 35 height 35
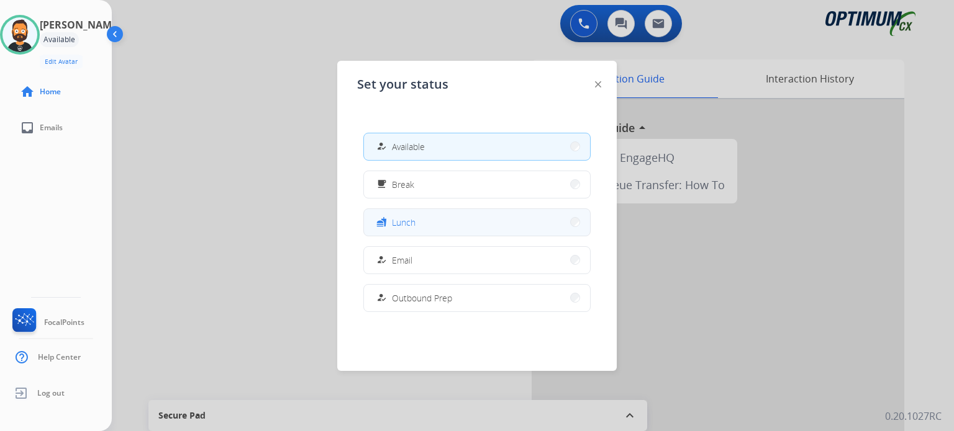
click at [423, 218] on button "fastfood Lunch" at bounding box center [477, 222] width 226 height 27
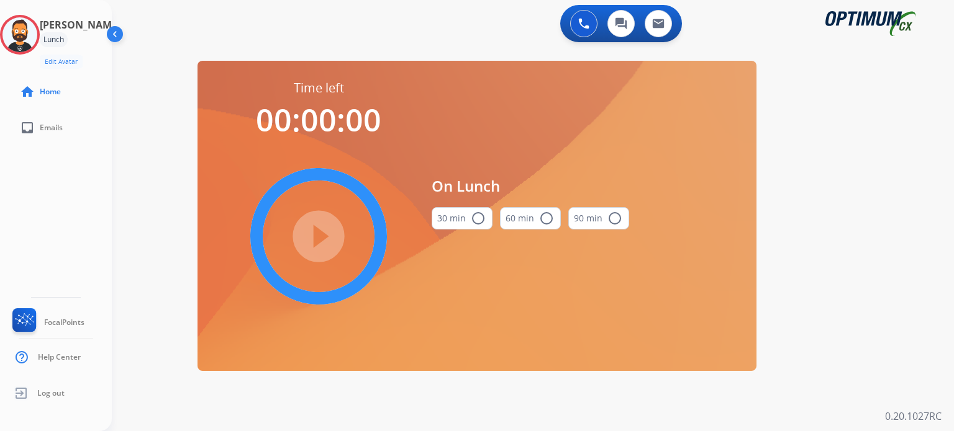
click at [464, 220] on button "30 min radio_button_unchecked" at bounding box center [461, 218] width 61 height 22
click at [326, 232] on mat-icon "play_circle_filled" at bounding box center [318, 236] width 15 height 15
